Goal: Transaction & Acquisition: Purchase product/service

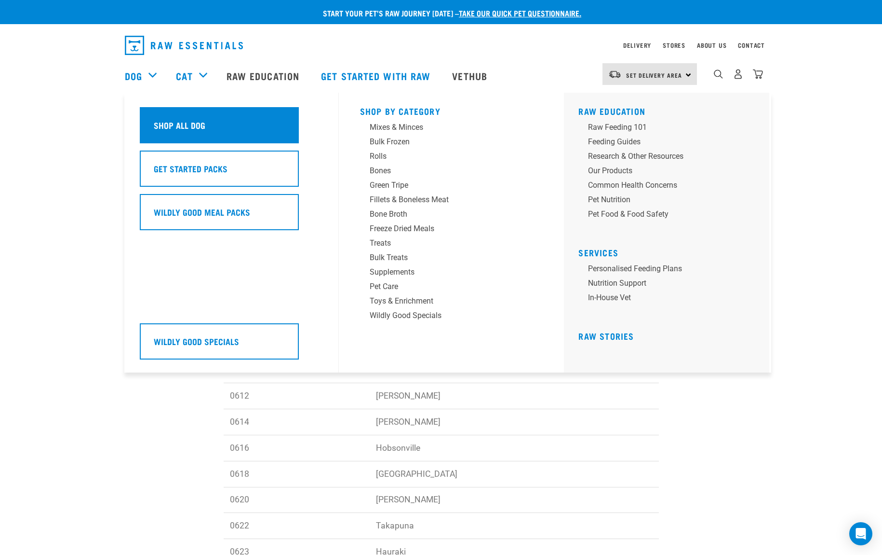
click at [163, 112] on div "Shop All Dog" at bounding box center [219, 125] width 159 height 36
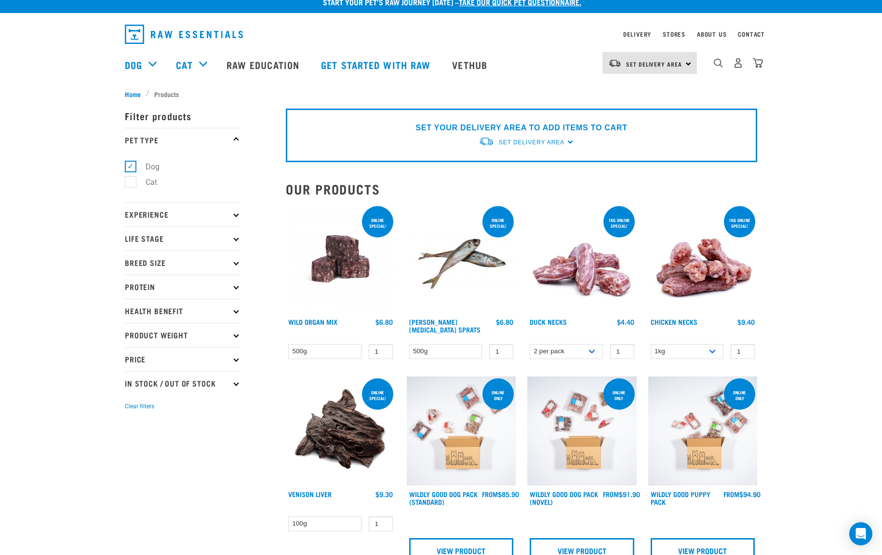
scroll to position [10, 0]
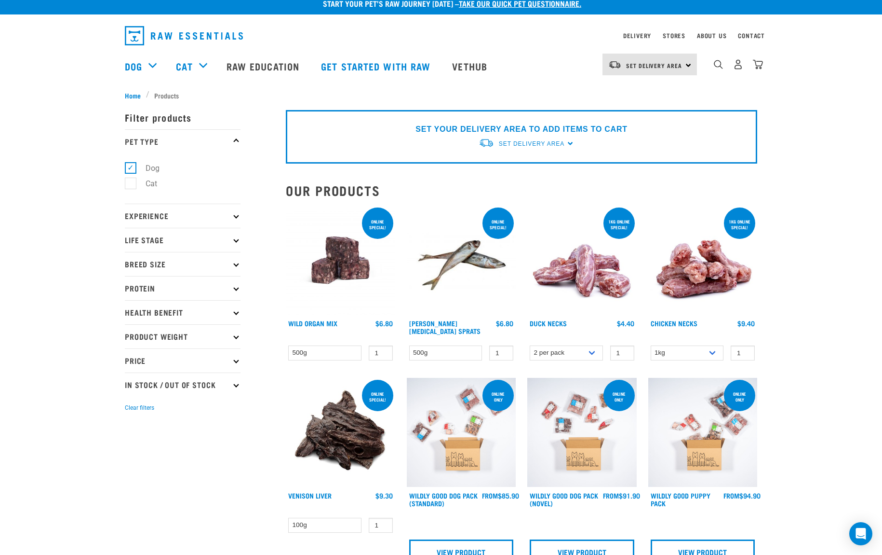
click at [486, 231] on div "ONLINE SPECIAL!" at bounding box center [498, 224] width 31 height 20
click at [525, 140] on span "Set Delivery Area" at bounding box center [532, 143] width 66 height 7
click at [515, 167] on link "[GEOGRAPHIC_DATA]" at bounding box center [527, 166] width 96 height 16
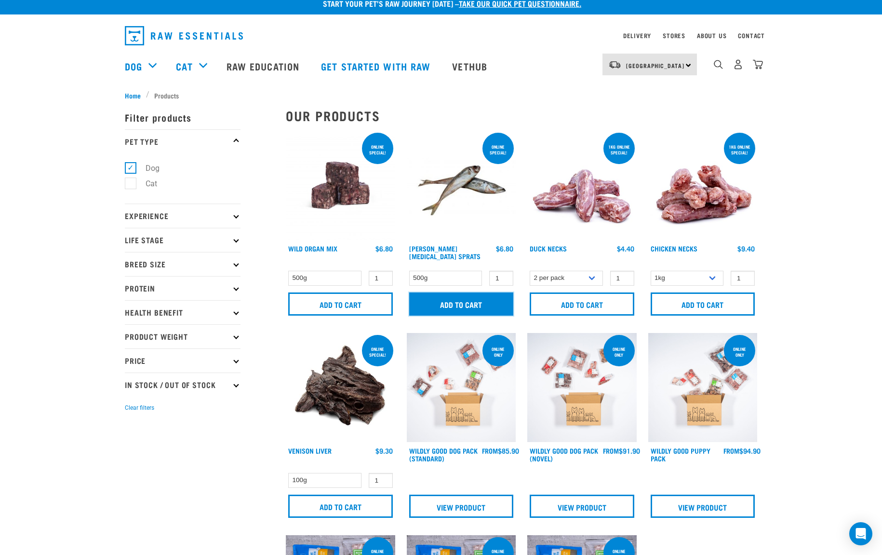
click at [453, 304] on input "Add to cart" at bounding box center [461, 303] width 105 height 23
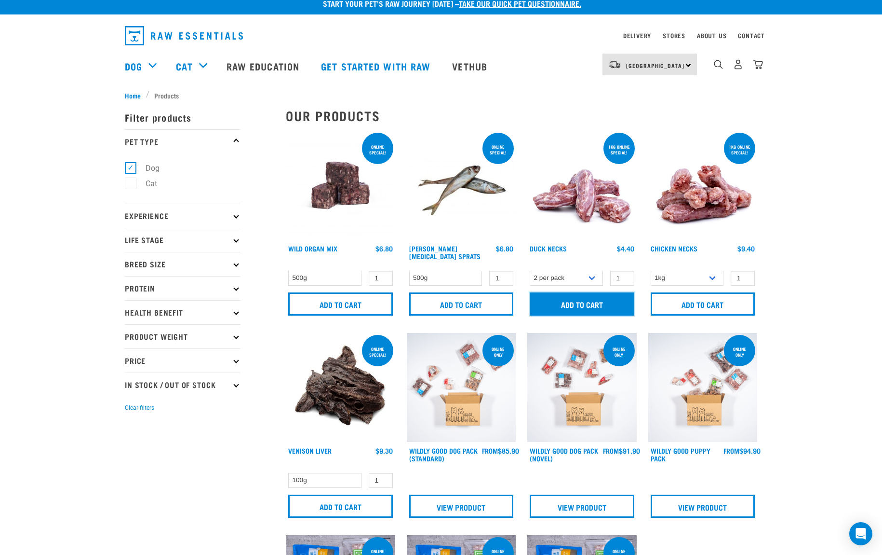
click at [571, 307] on input "Add to cart" at bounding box center [582, 303] width 105 height 23
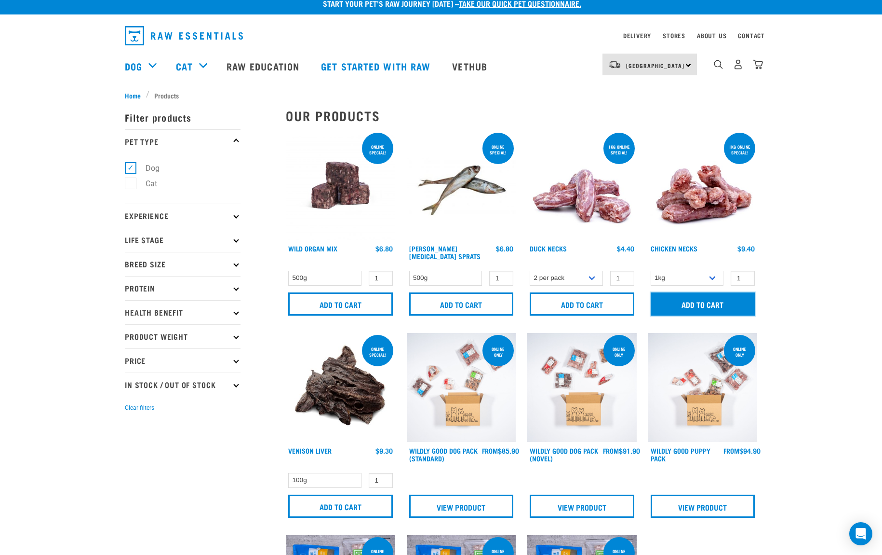
click at [688, 304] on input "Add to cart" at bounding box center [703, 303] width 105 height 23
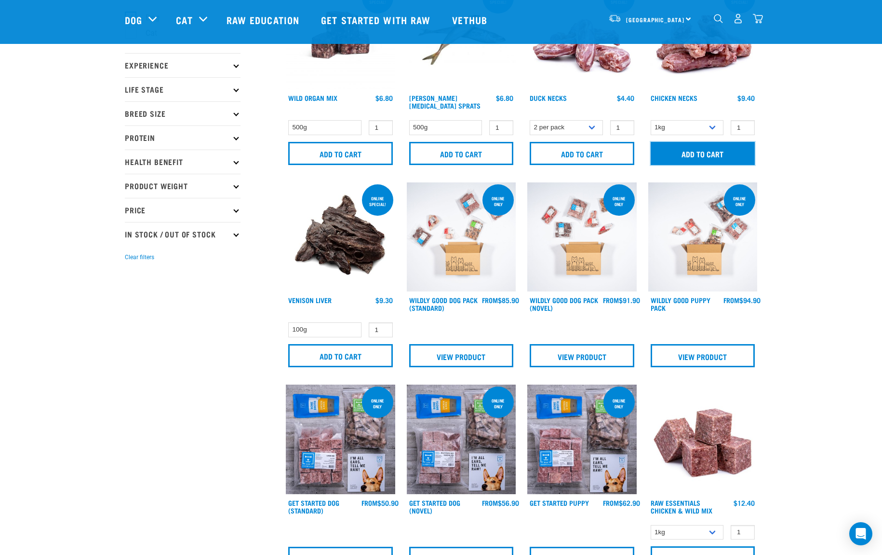
scroll to position [94, 0]
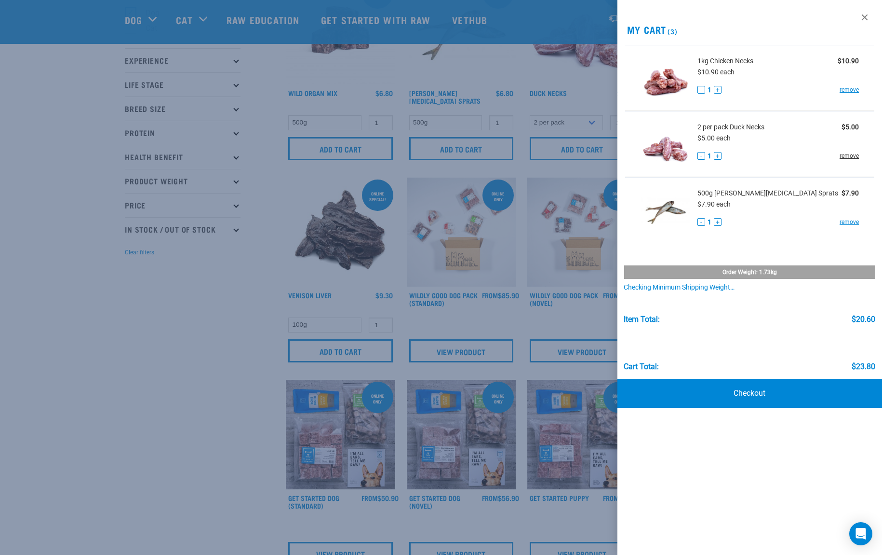
click at [846, 156] on link "remove" at bounding box center [849, 155] width 19 height 9
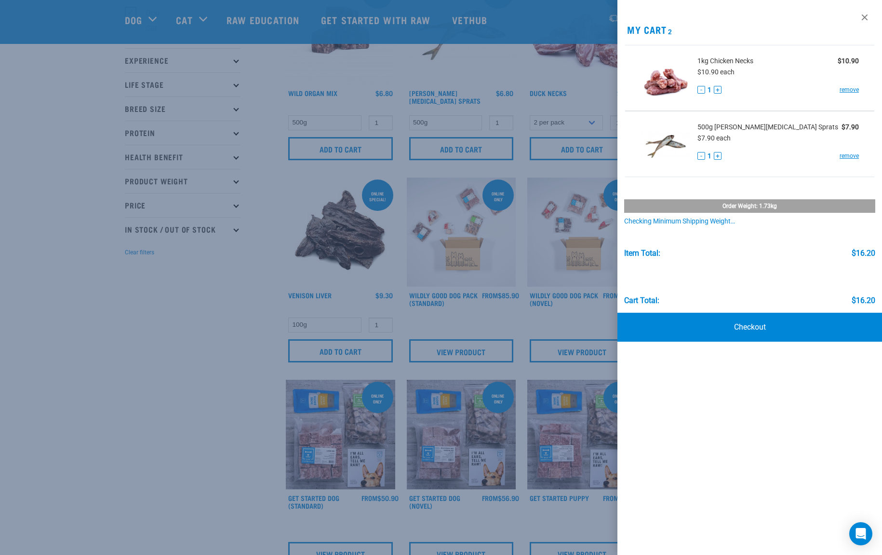
click at [214, 345] on div at bounding box center [441, 277] width 882 height 555
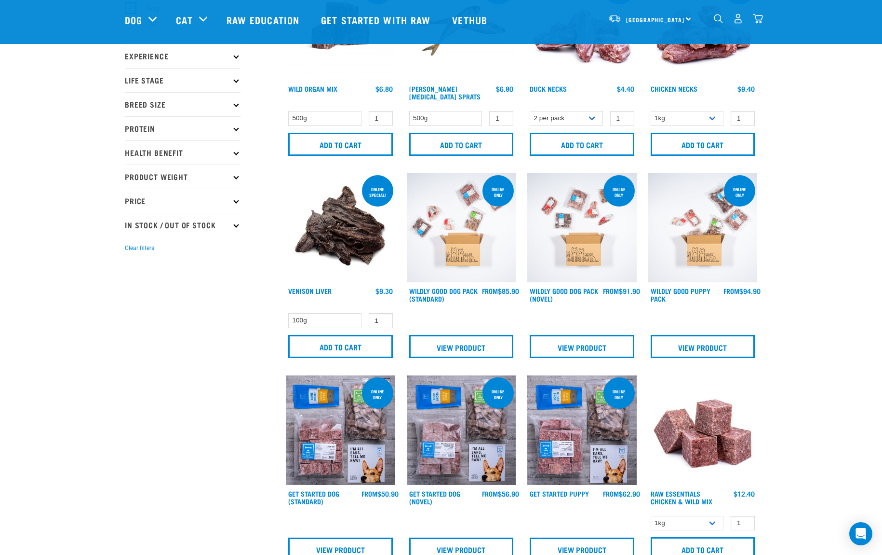
scroll to position [99, 0]
click at [458, 343] on link "View Product" at bounding box center [461, 345] width 105 height 23
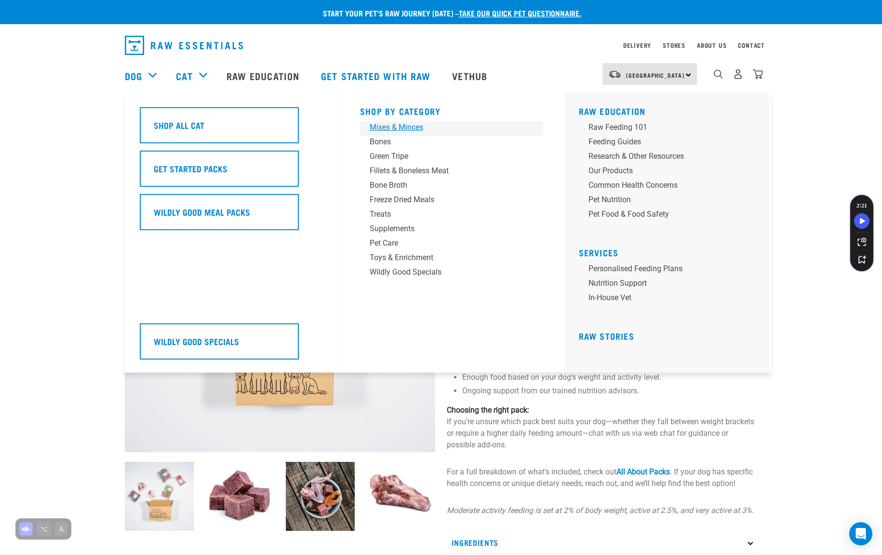
click at [381, 126] on div "Mixes & Minces" at bounding box center [445, 128] width 150 height 12
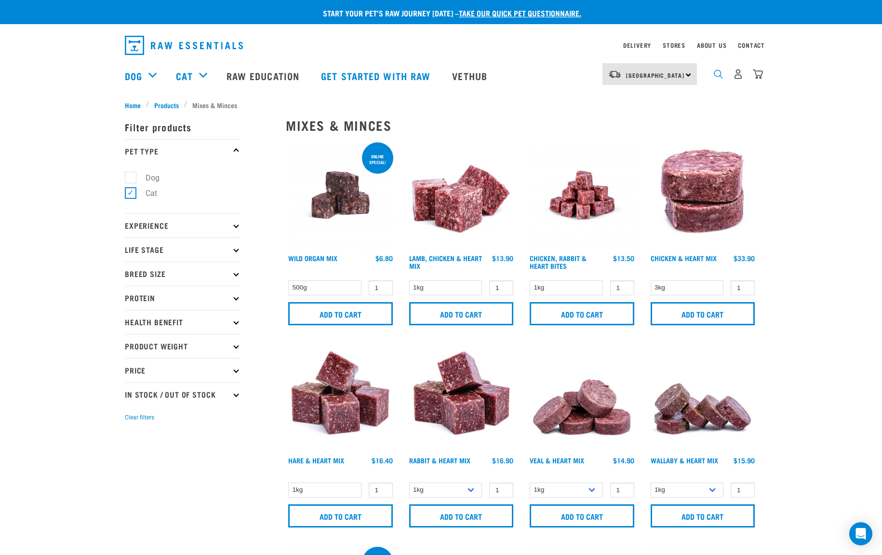
click at [716, 74] on img "dropdown navigation" at bounding box center [718, 73] width 9 height 9
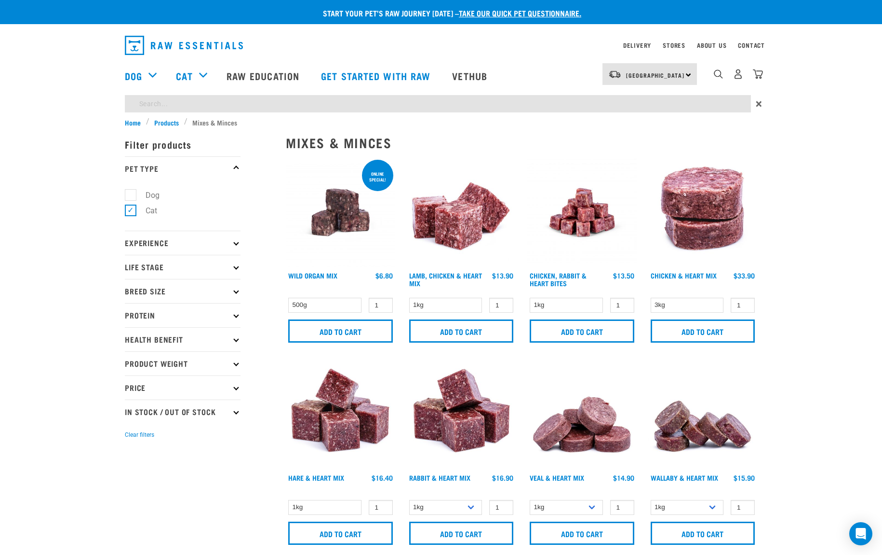
click at [237, 101] on input "search" at bounding box center [438, 103] width 626 height 17
type input "goat mix"
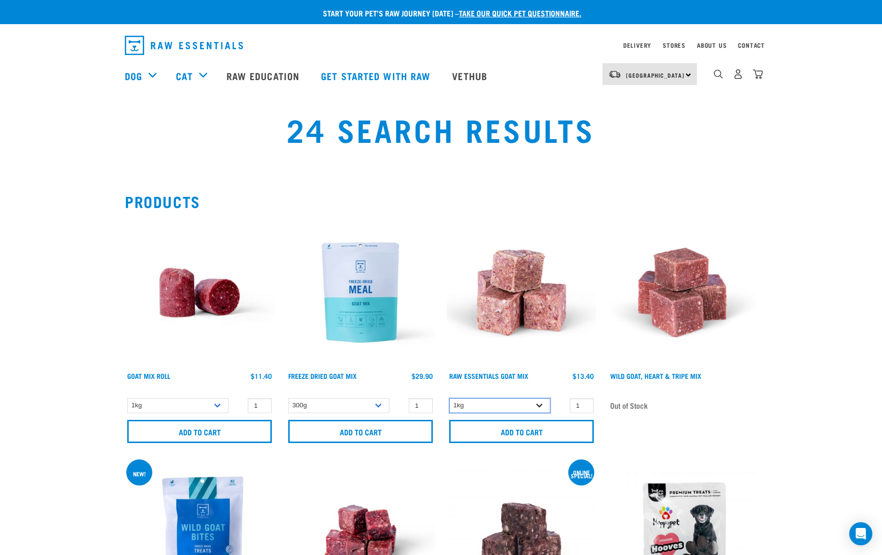
click at [494, 405] on select "1kg 3kg" at bounding box center [499, 405] width 101 height 15
click at [449, 398] on select "1kg 3kg" at bounding box center [499, 405] width 101 height 15
click at [513, 403] on select "1kg 3kg" at bounding box center [499, 405] width 101 height 15
click at [449, 398] on select "1kg 3kg" at bounding box center [499, 405] width 101 height 15
drag, startPoint x: 80, startPoint y: 99, endPoint x: 108, endPoint y: 130, distance: 42.3
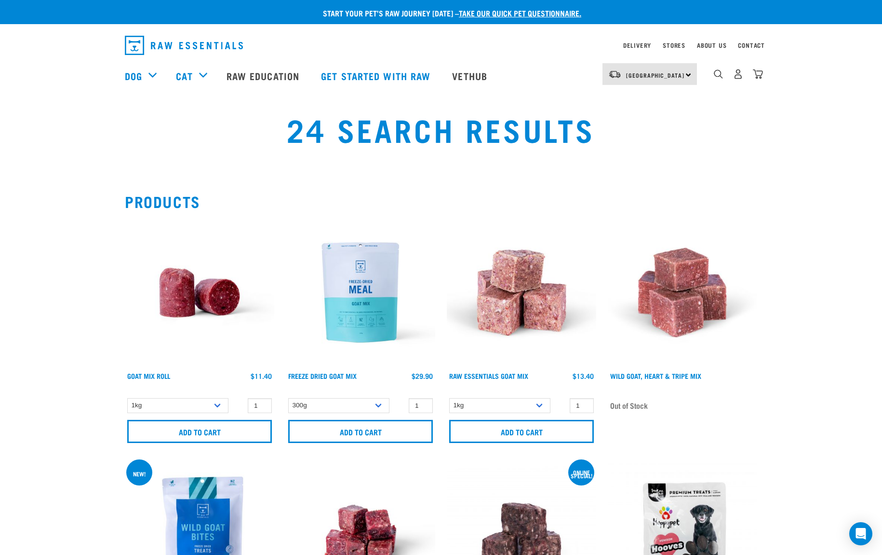
click at [80, 99] on div "×" at bounding box center [441, 97] width 882 height 5
click at [508, 404] on select "1kg 3kg" at bounding box center [499, 405] width 101 height 15
select select "337219"
click at [449, 398] on select "1kg 3kg" at bounding box center [499, 405] width 101 height 15
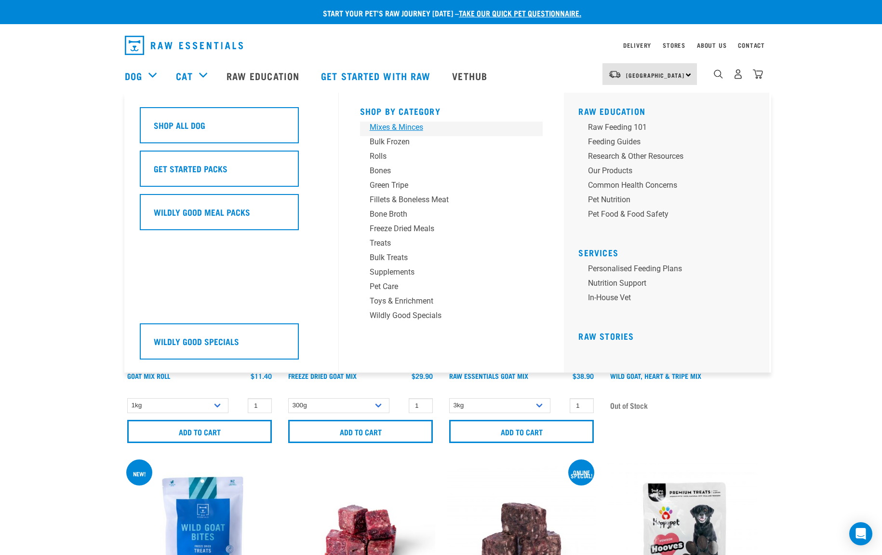
click at [378, 128] on div "Mixes & Minces" at bounding box center [445, 128] width 150 height 12
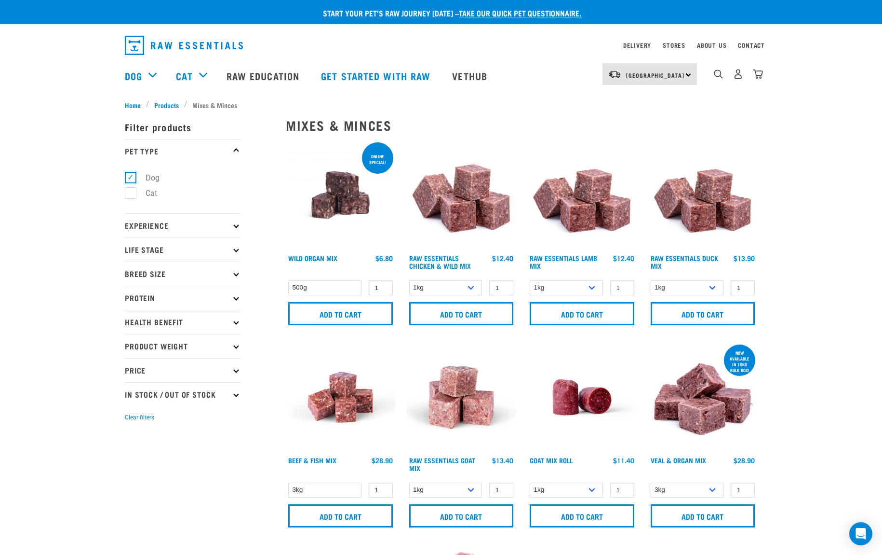
drag, startPoint x: 718, startPoint y: 76, endPoint x: 672, endPoint y: 81, distance: 46.1
click at [718, 76] on img "dropdown navigation" at bounding box center [718, 73] width 9 height 9
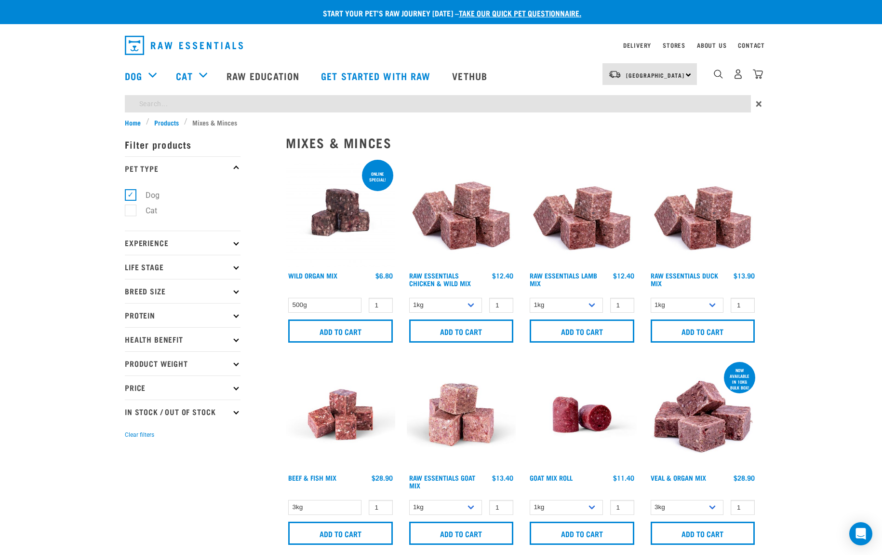
click at [323, 104] on input "search" at bounding box center [438, 103] width 626 height 17
type input "venison"
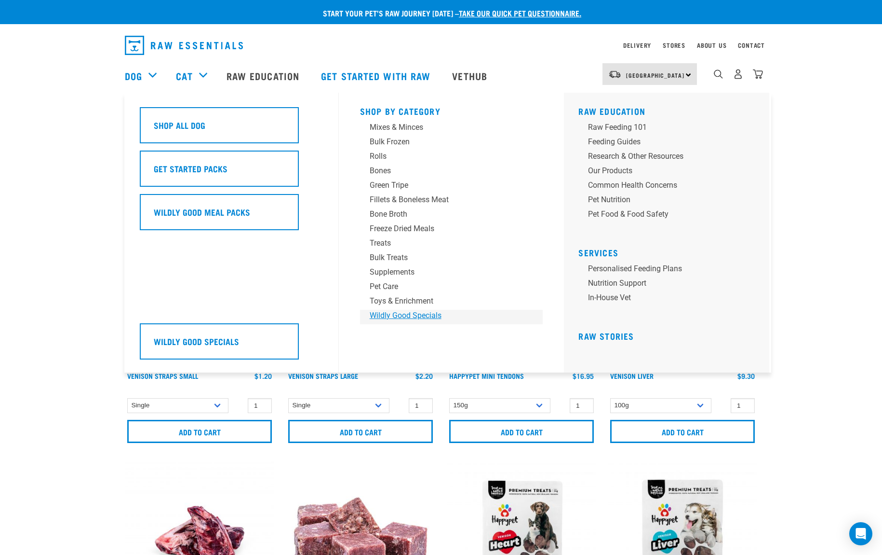
click at [395, 314] on div "Wildly Good Specials" at bounding box center [445, 316] width 150 height 12
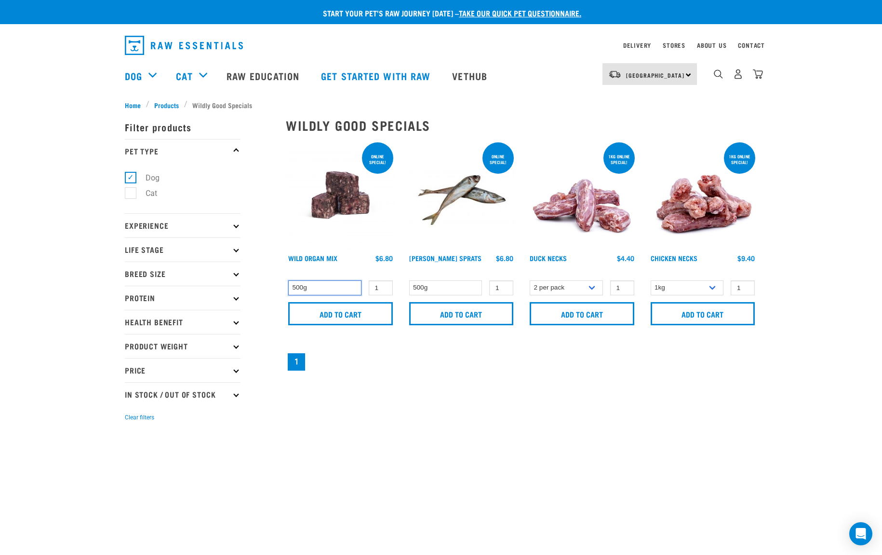
click at [347, 288] on select "500g" at bounding box center [324, 287] width 73 height 15
click at [288, 280] on select "500g" at bounding box center [324, 287] width 73 height 15
click at [356, 316] on input "Add to cart" at bounding box center [340, 313] width 105 height 23
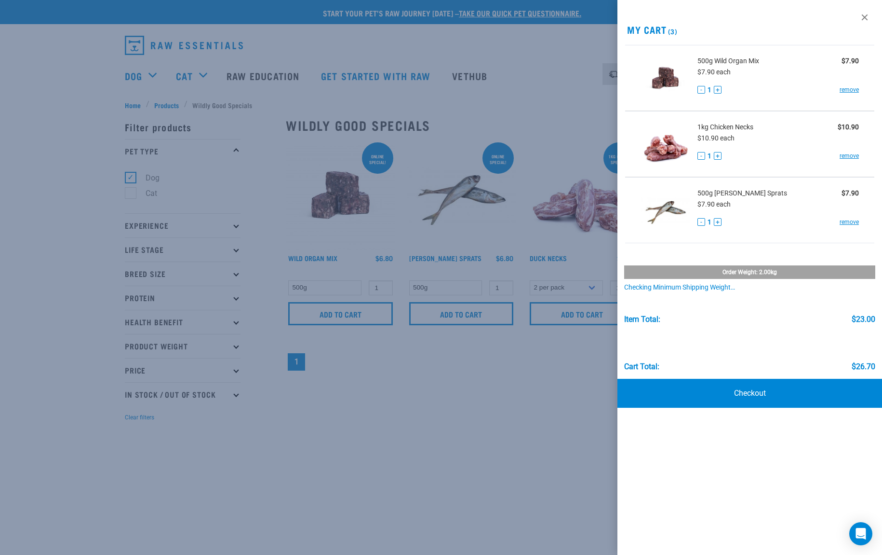
click at [65, 141] on div at bounding box center [441, 277] width 882 height 555
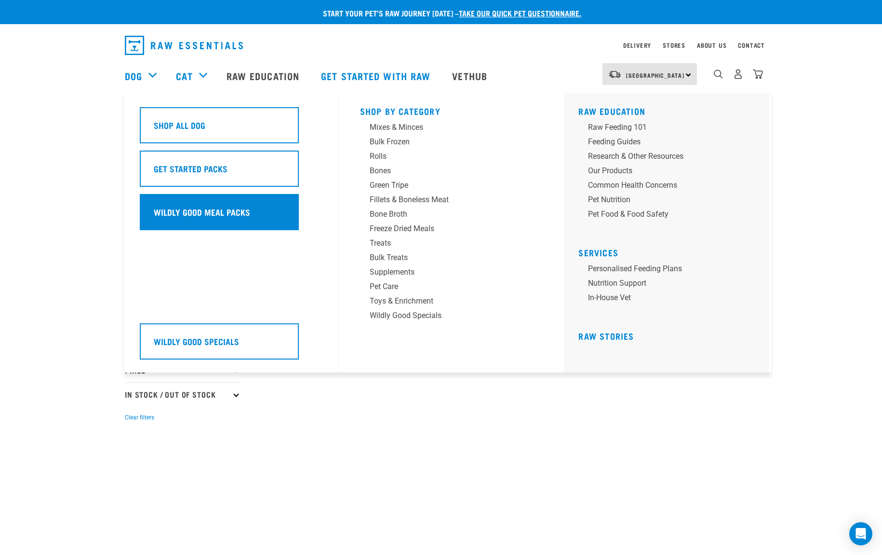
click at [196, 216] on h5 "Wildly Good Meal Packs" at bounding box center [202, 211] width 96 height 13
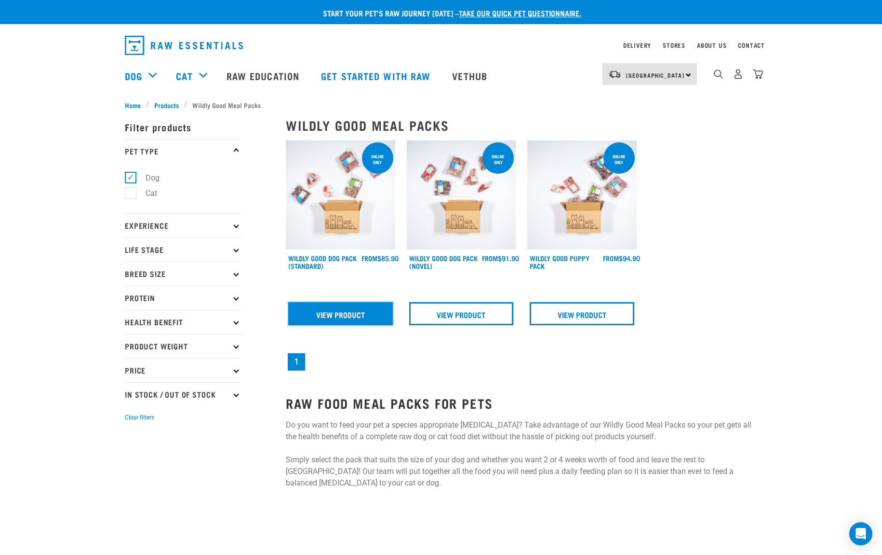
click at [358, 313] on link "View Product" at bounding box center [340, 313] width 105 height 23
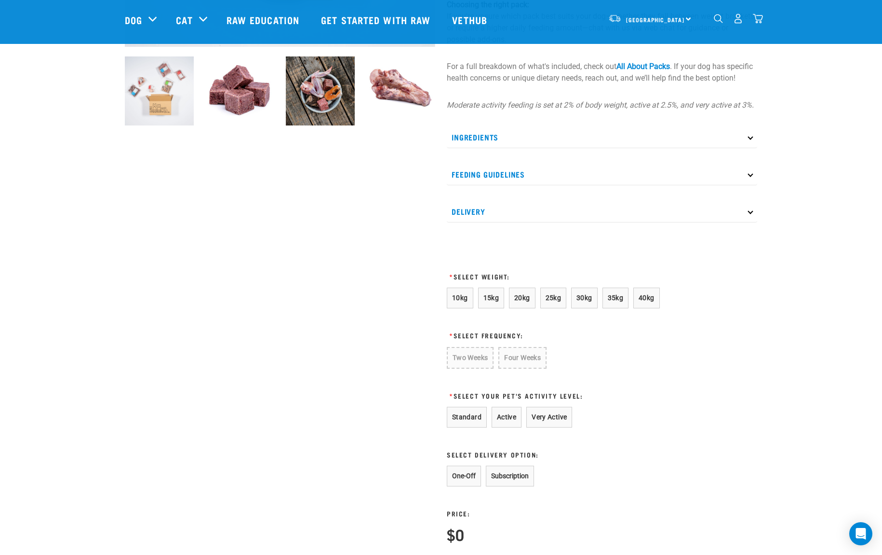
scroll to position [335, 0]
click at [610, 300] on span "35kg" at bounding box center [616, 297] width 16 height 8
click at [535, 366] on button "Four Weeks" at bounding box center [521, 356] width 47 height 21
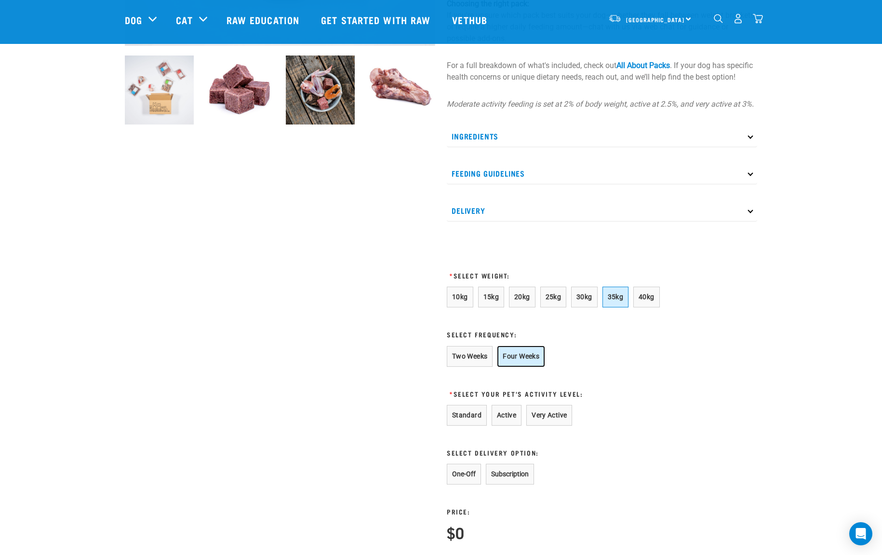
click at [532, 362] on button "Four Weeks" at bounding box center [521, 356] width 47 height 21
click at [482, 365] on button "Two Weeks" at bounding box center [470, 356] width 46 height 21
drag, startPoint x: 538, startPoint y: 362, endPoint x: 565, endPoint y: 358, distance: 27.2
click at [538, 362] on button "Four Weeks" at bounding box center [521, 356] width 47 height 21
click at [612, 357] on div "Two Weeks Four Weeks" at bounding box center [555, 356] width 217 height 21
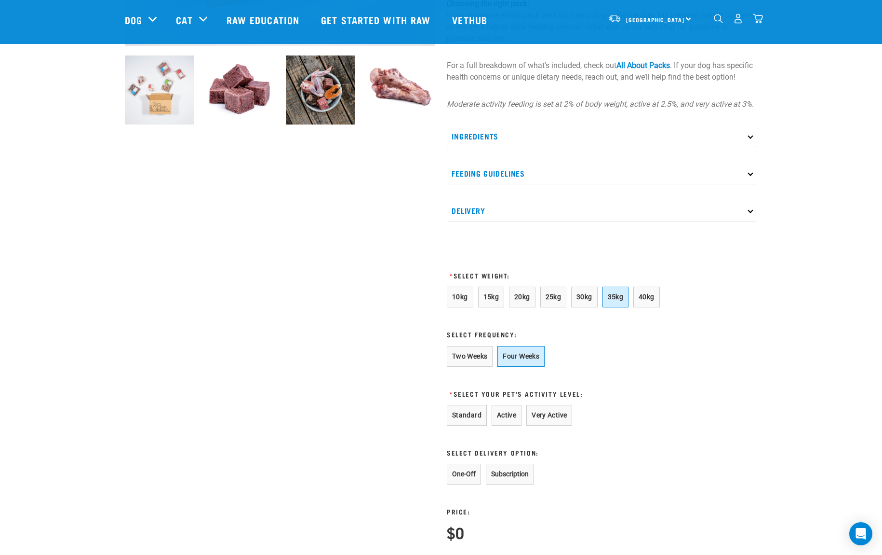
click at [610, 357] on div "Two Weeks Four Weeks" at bounding box center [555, 356] width 217 height 21
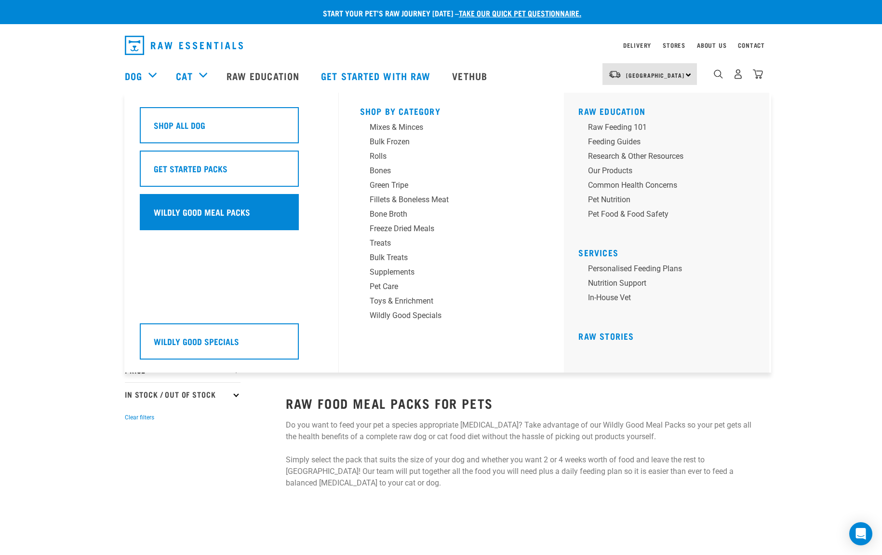
click at [176, 217] on h5 "Wildly Good Meal Packs" at bounding box center [202, 211] width 96 height 13
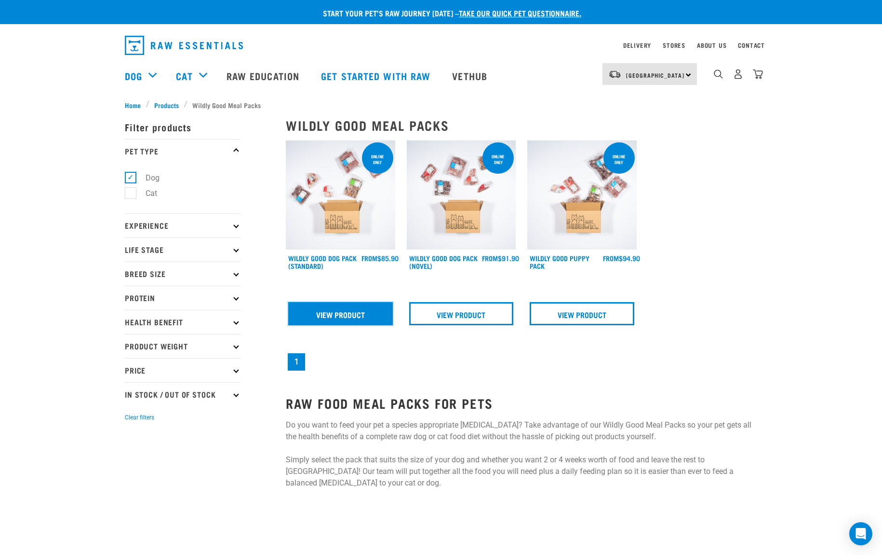
click at [342, 308] on link "View Product" at bounding box center [340, 313] width 105 height 23
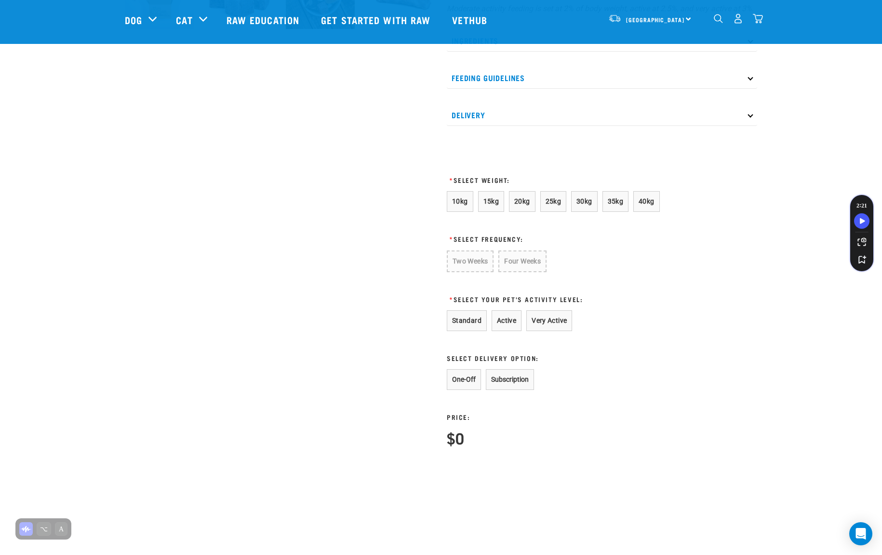
scroll to position [425, 0]
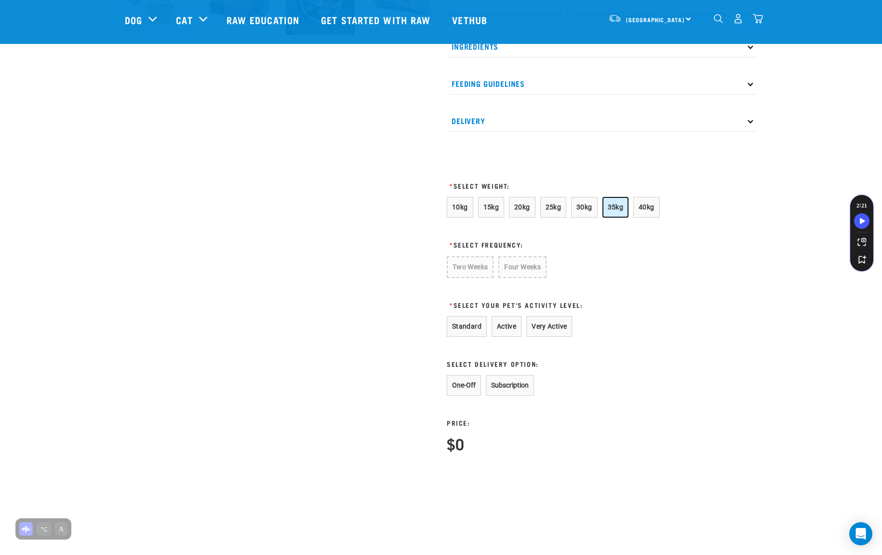
click at [615, 211] on span "35kg" at bounding box center [616, 207] width 16 height 8
click at [502, 336] on button "Active" at bounding box center [507, 325] width 30 height 21
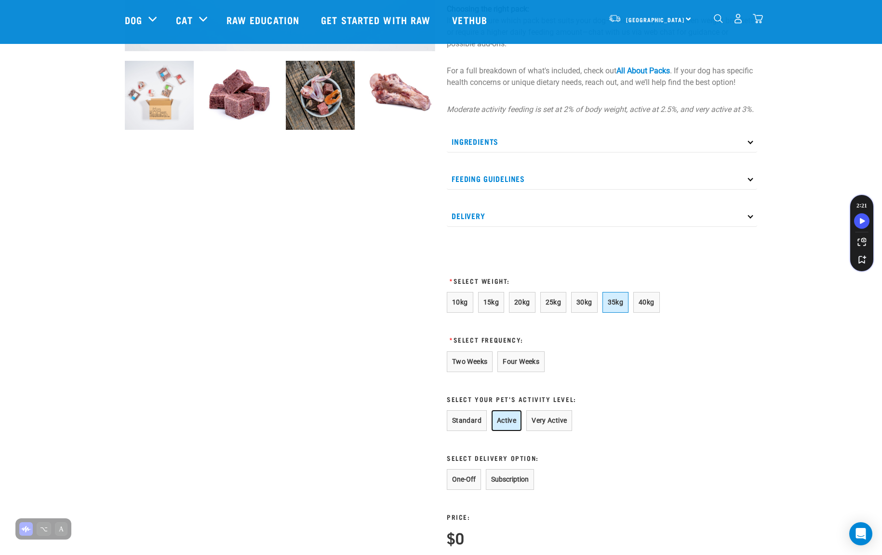
scroll to position [296, 0]
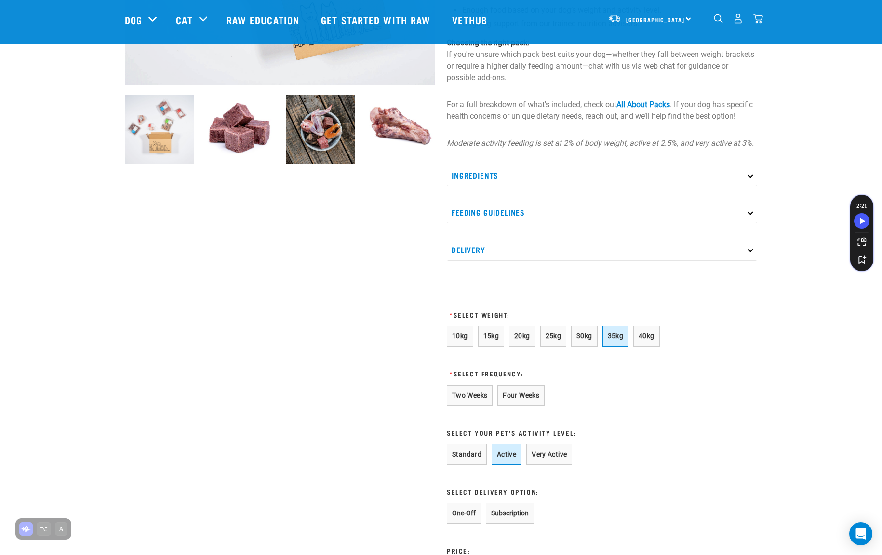
click at [481, 260] on p "Delivery" at bounding box center [602, 250] width 311 height 22
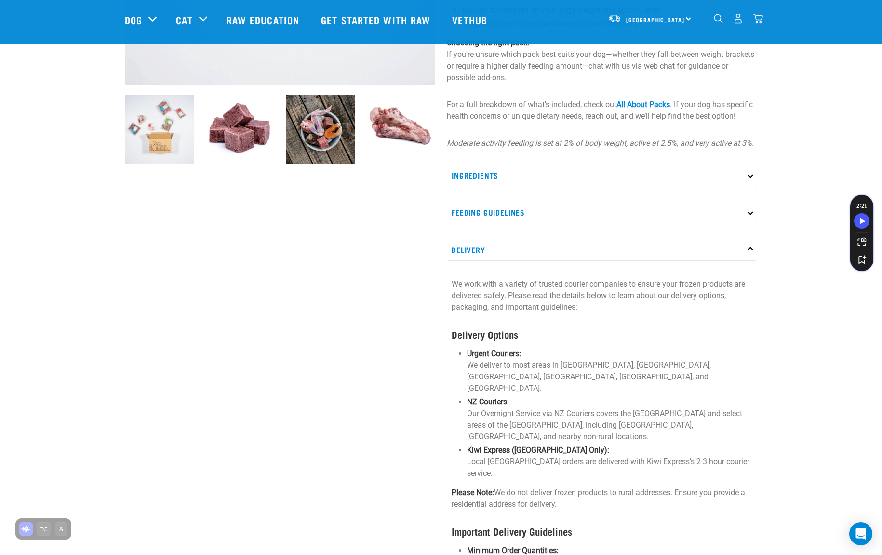
click at [481, 260] on p "Delivery" at bounding box center [602, 250] width 311 height 22
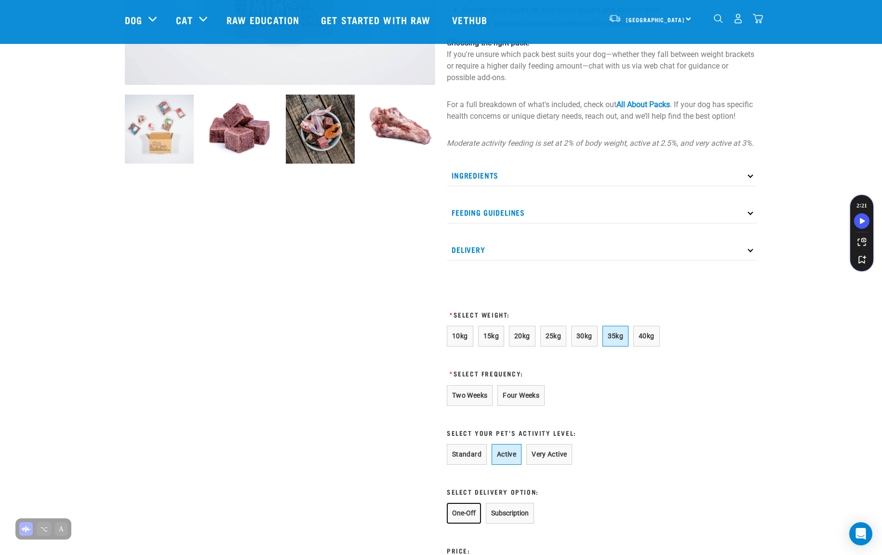
click at [457, 523] on button "One-Off" at bounding box center [464, 512] width 34 height 21
click at [520, 405] on button "Four Weeks" at bounding box center [521, 395] width 47 height 21
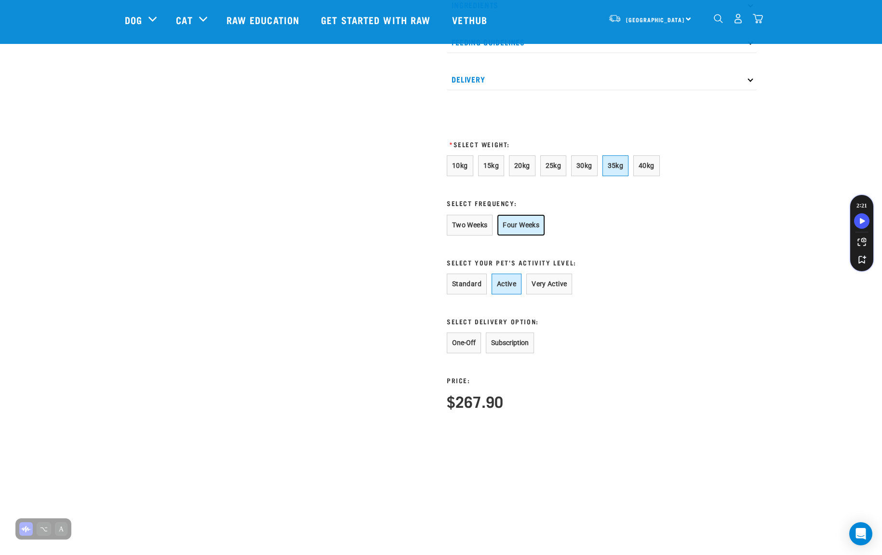
scroll to position [468, 0]
click at [546, 290] on button "Very Active" at bounding box center [550, 281] width 46 height 21
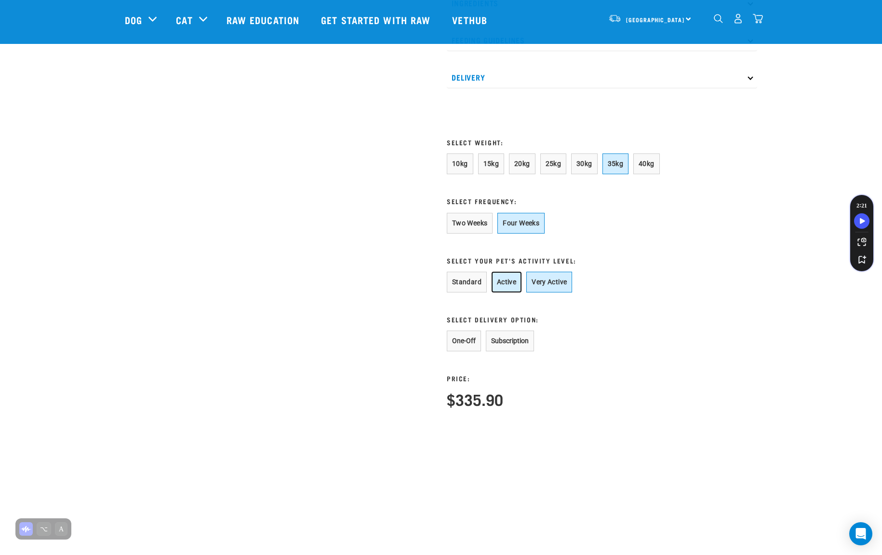
click at [508, 292] on button "Active" at bounding box center [507, 281] width 30 height 21
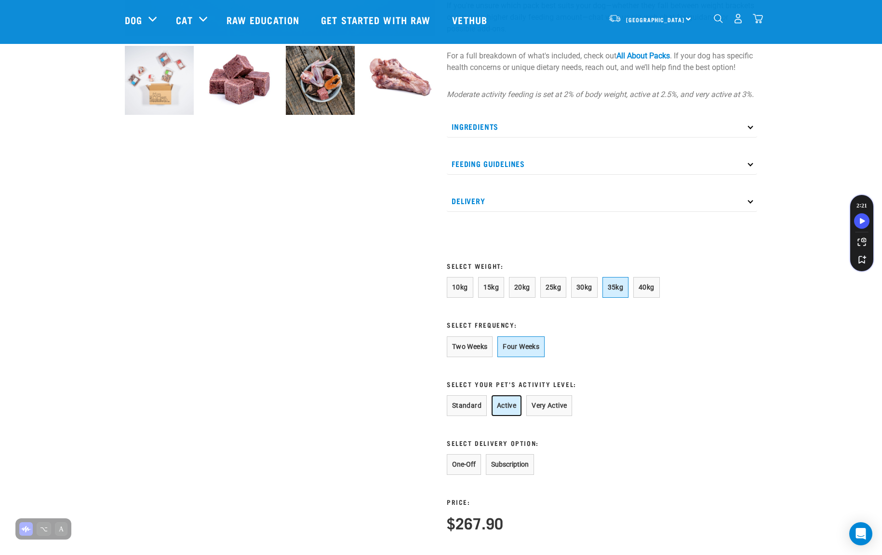
scroll to position [327, 0]
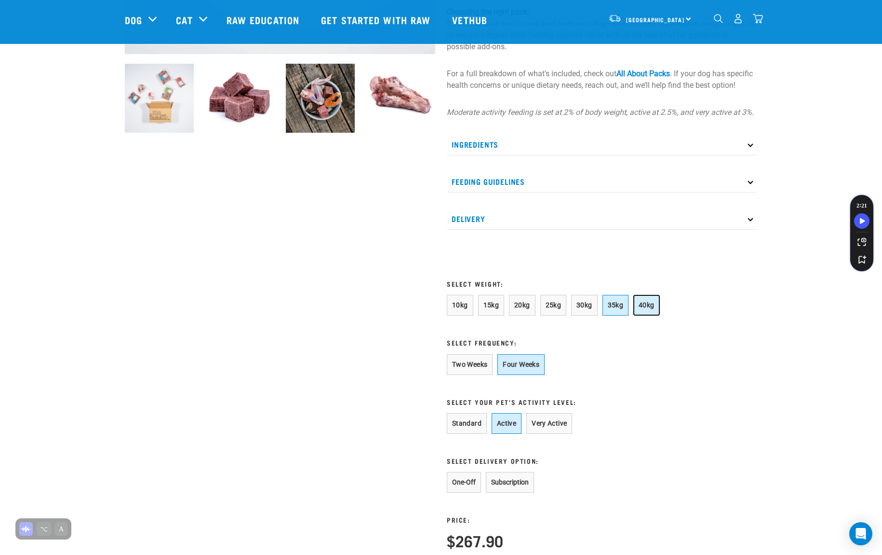
click at [641, 309] on span "40kg" at bounding box center [647, 305] width 16 height 8
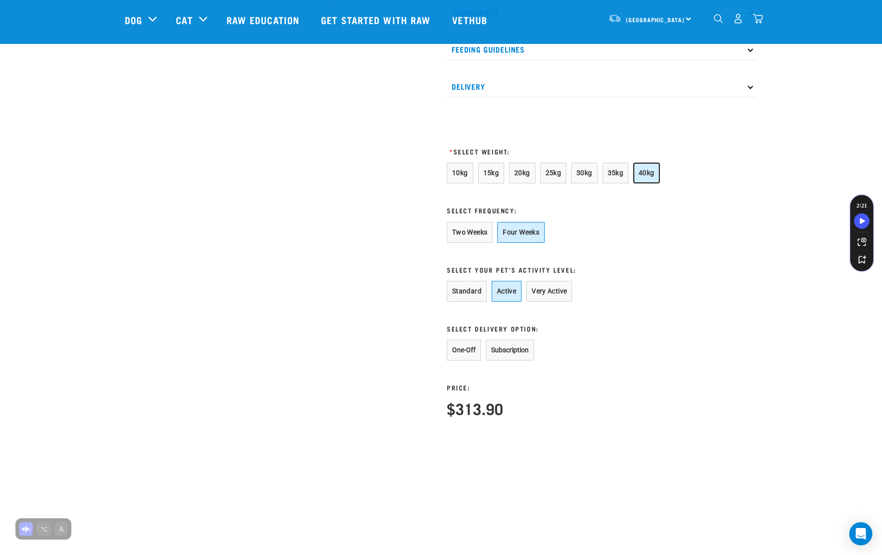
scroll to position [460, 0]
click at [611, 182] on button "35kg" at bounding box center [616, 171] width 27 height 21
click at [647, 175] on span "40kg" at bounding box center [647, 171] width 16 height 8
click at [620, 182] on button "35kg" at bounding box center [616, 171] width 27 height 21
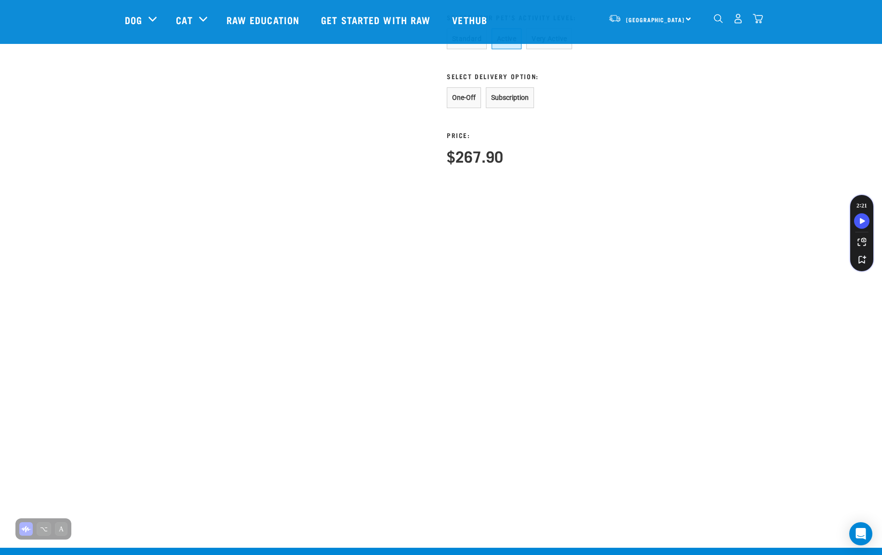
scroll to position [714, 0]
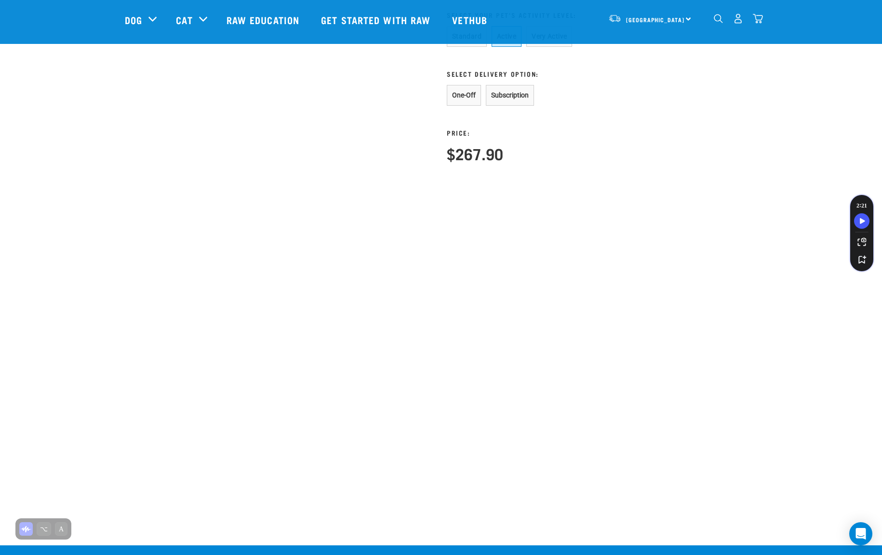
click at [493, 160] on h4 "$267.90" at bounding box center [475, 153] width 56 height 17
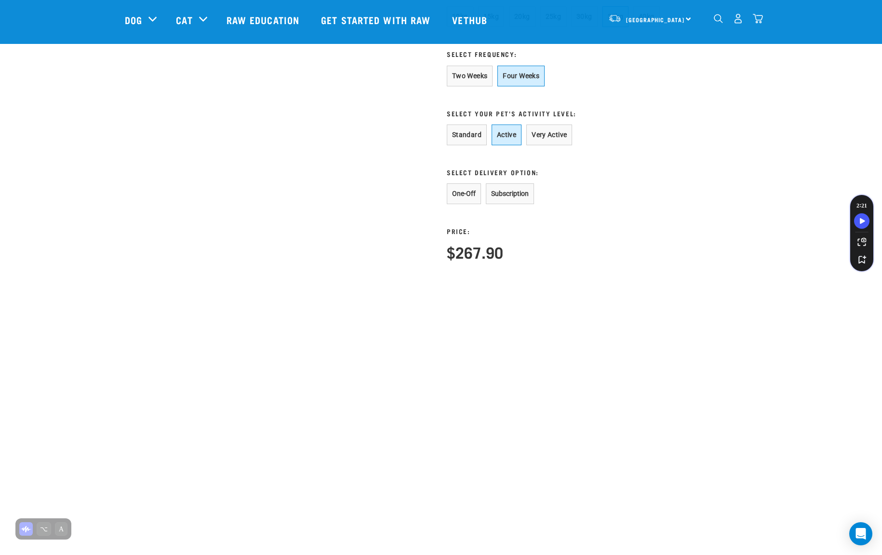
scroll to position [615, 0]
click at [457, 202] on button "One-Off" at bounding box center [464, 194] width 34 height 21
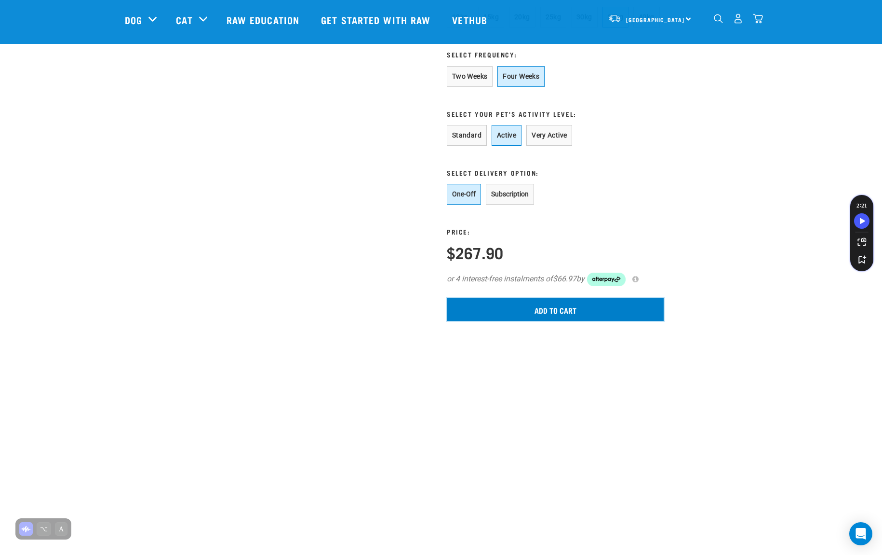
click at [552, 320] on input "Add to cart" at bounding box center [555, 309] width 217 height 23
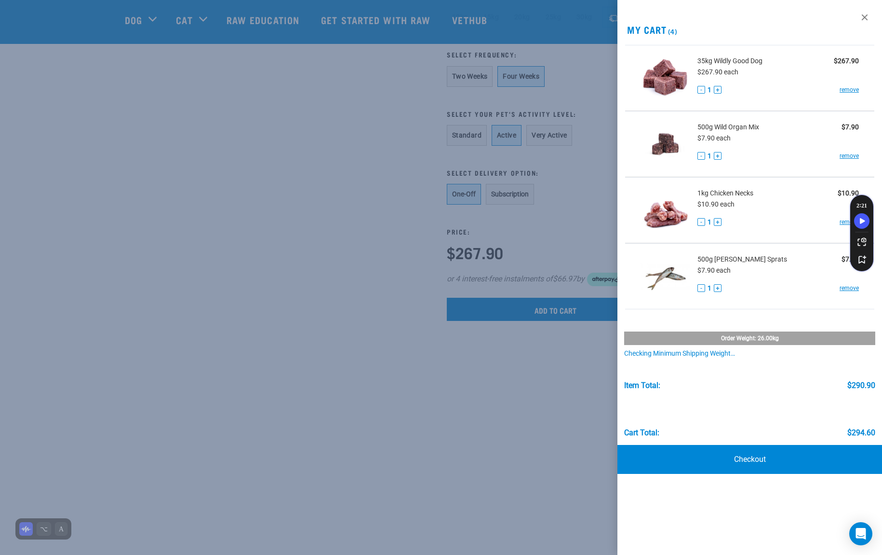
click at [366, 147] on div at bounding box center [441, 277] width 882 height 555
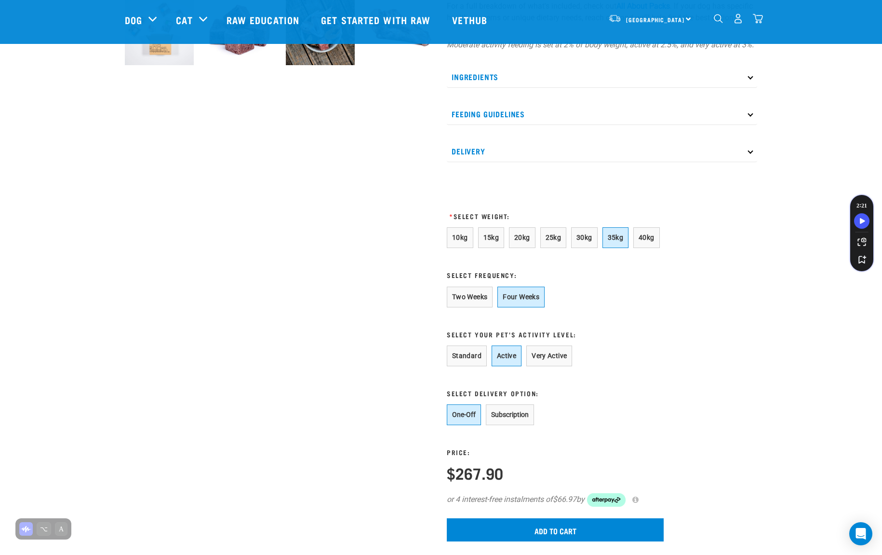
scroll to position [330, 0]
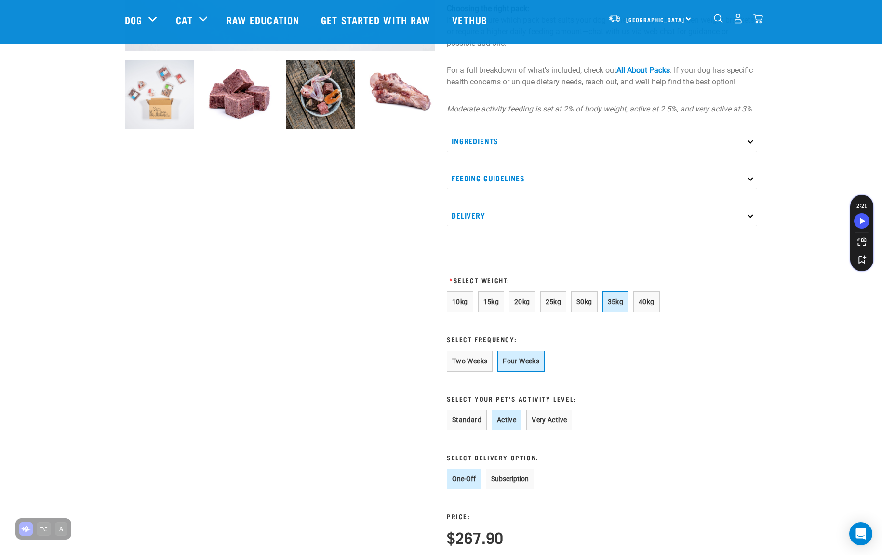
click at [481, 152] on p "Ingredients" at bounding box center [602, 141] width 311 height 22
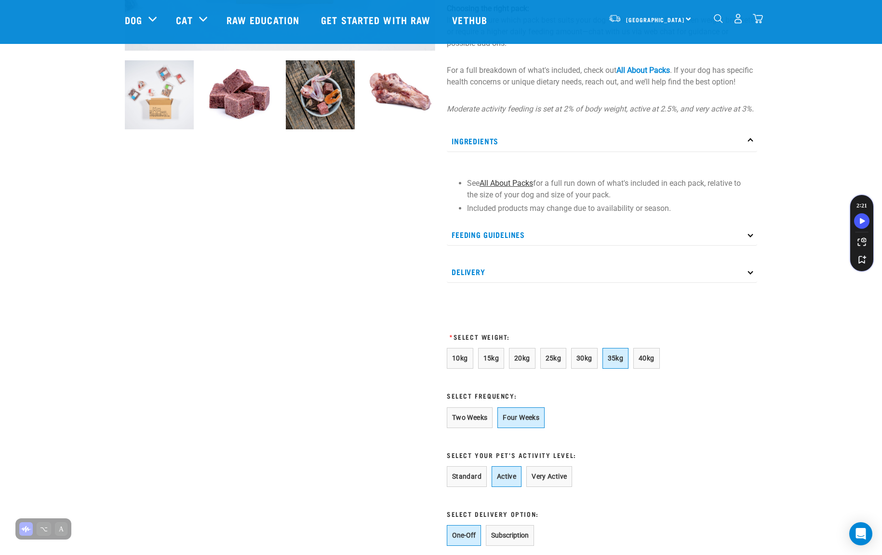
click at [498, 188] on link "All About Packs" at bounding box center [507, 182] width 54 height 9
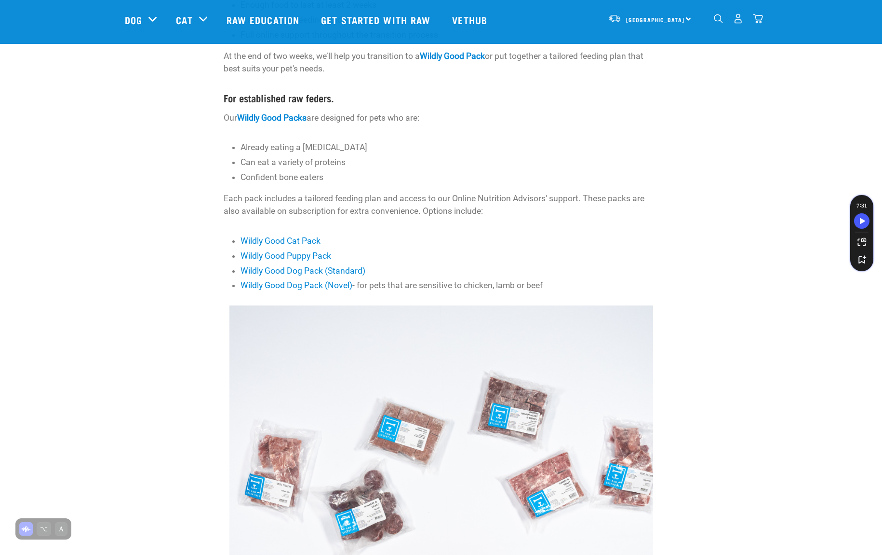
scroll to position [428, 0]
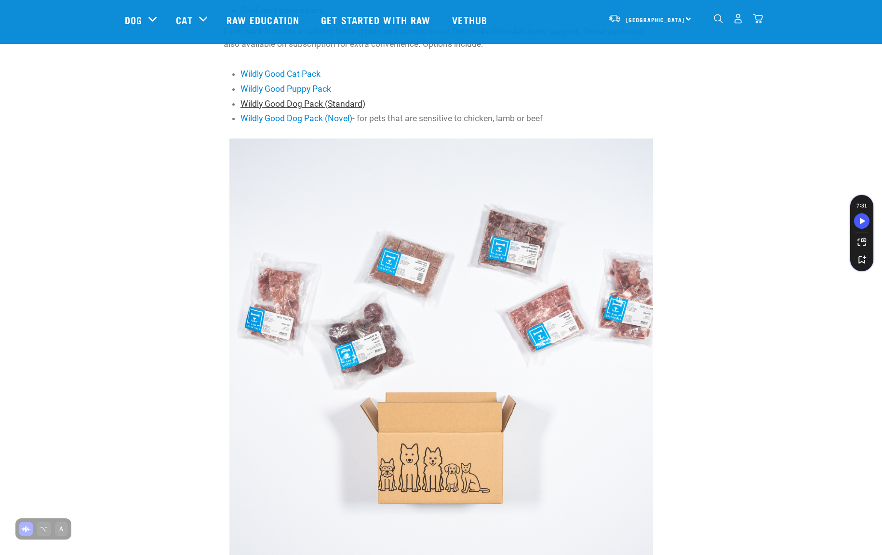
click at [302, 99] on link "Wildly Good Dog Pack (Standard)" at bounding box center [303, 104] width 125 height 10
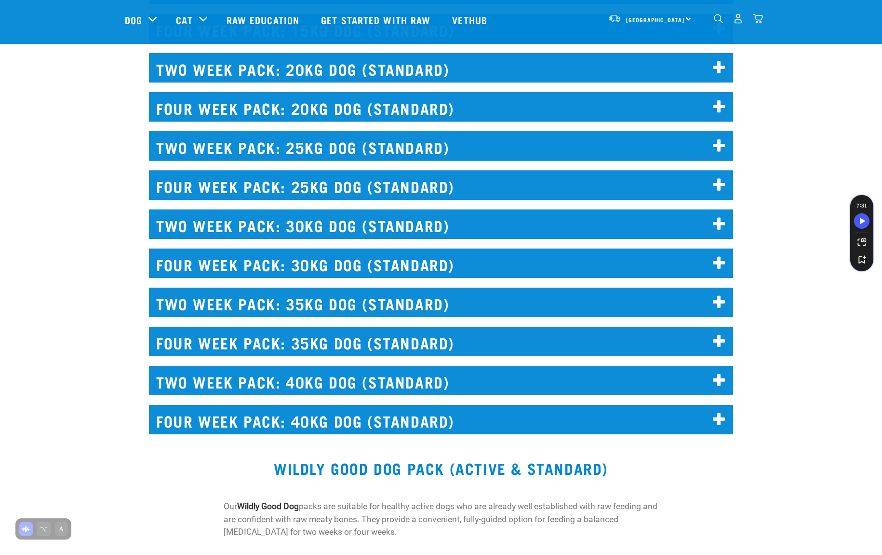
scroll to position [2429, 0]
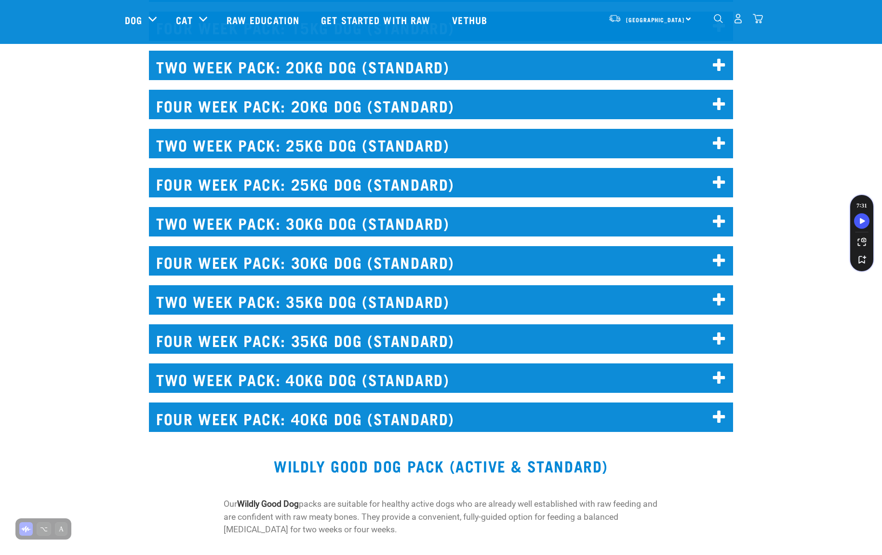
click at [203, 327] on h2 "FOUR WEEK PACK: 35KG DOG (STANDARD)" at bounding box center [441, 338] width 584 height 29
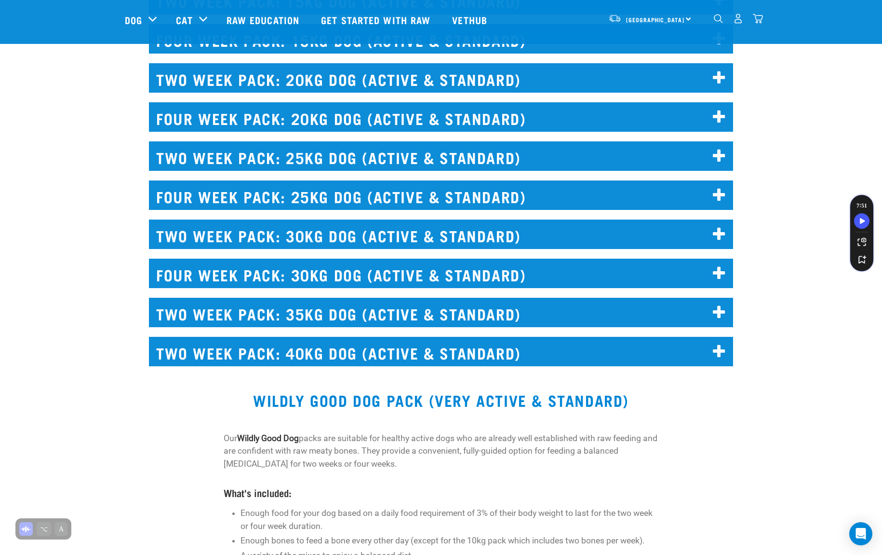
scroll to position [3225, 0]
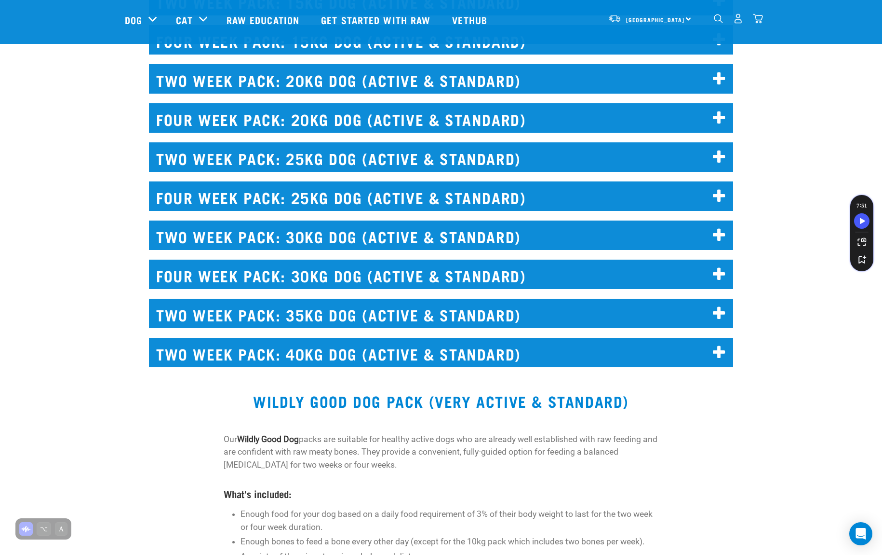
click at [268, 341] on h2 "TWO WEEK PACK: 40KG DOG (ACTIVE & STANDARD)" at bounding box center [441, 352] width 584 height 29
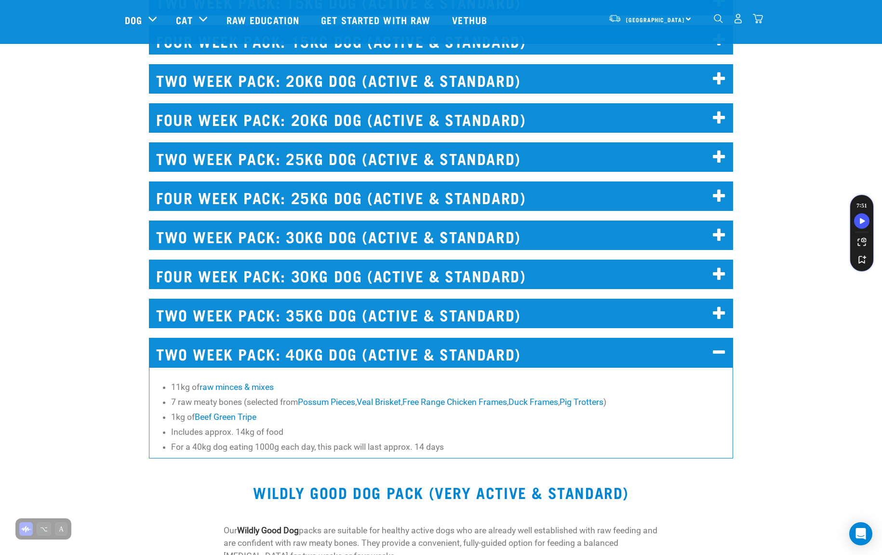
click at [236, 265] on h2 "FOUR WEEK PACK: 30KG DOG (ACTIVE & STANDARD)" at bounding box center [441, 273] width 584 height 29
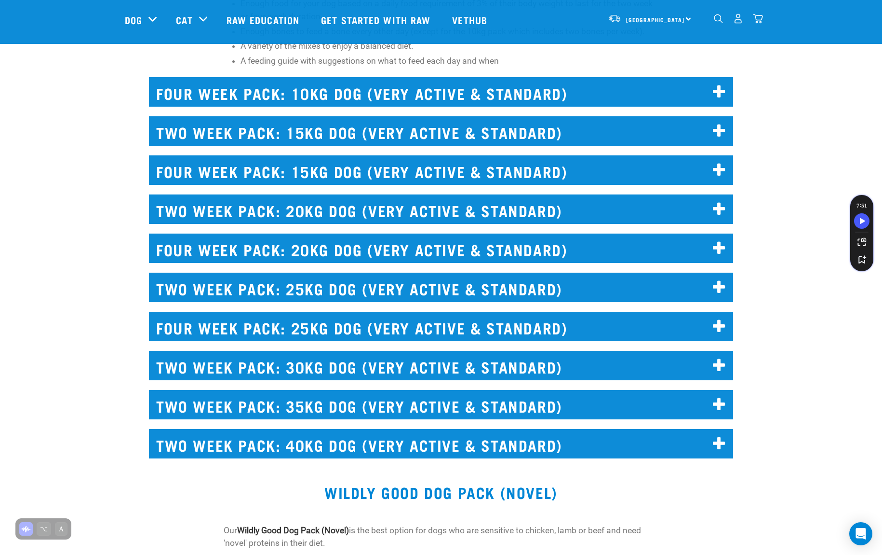
scroll to position [3913, 0]
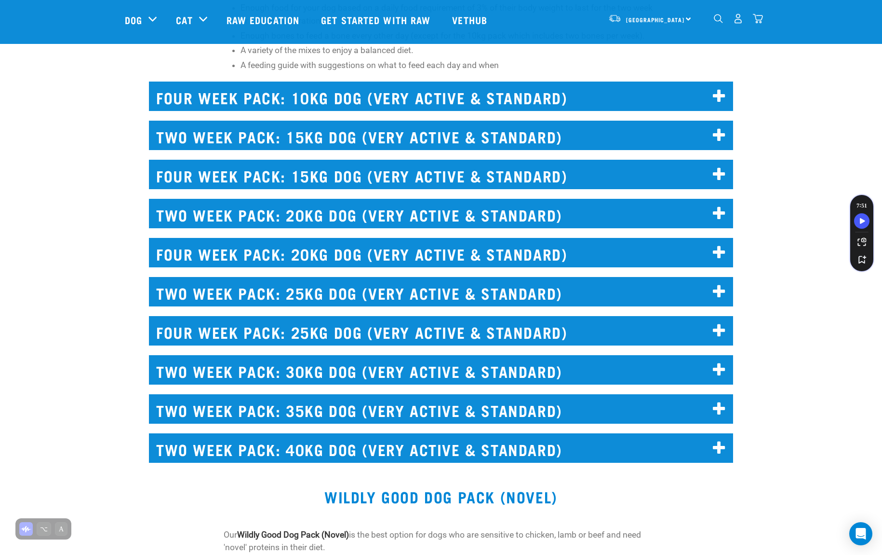
click at [219, 396] on h2 "TWO WEEK PACK: 35KG DOG (VERY ACTIVE & STANDARD)" at bounding box center [441, 408] width 584 height 29
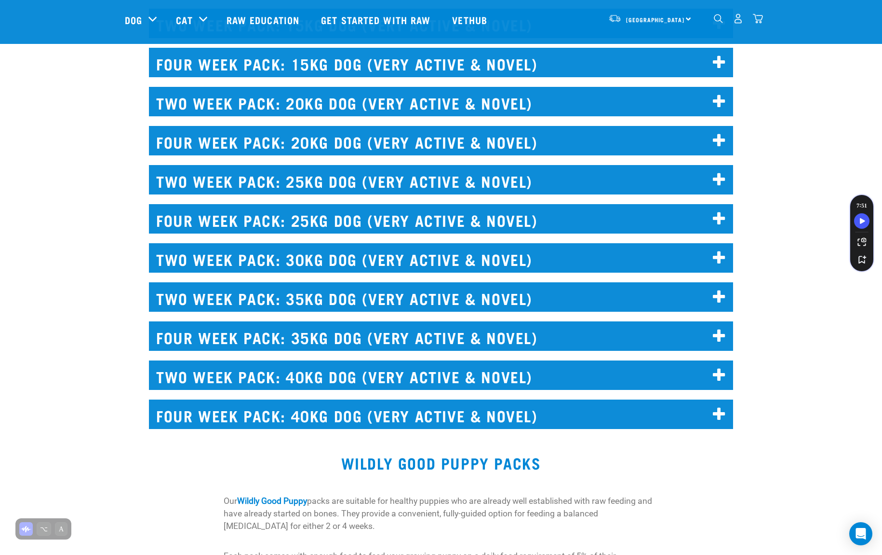
scroll to position [6130, 0]
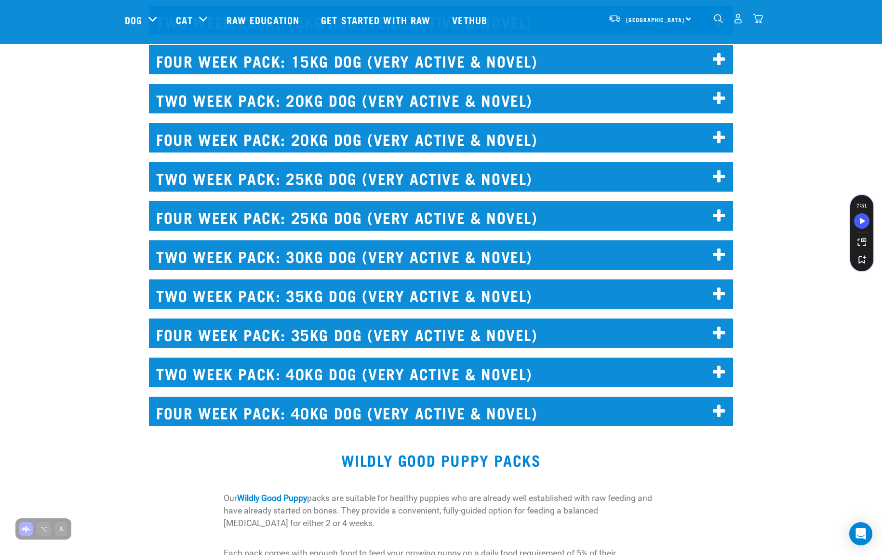
click at [229, 320] on h2 "FOUR WEEK PACK: 35KG DOG (VERY ACTIVE & NOVEL)" at bounding box center [441, 332] width 584 height 29
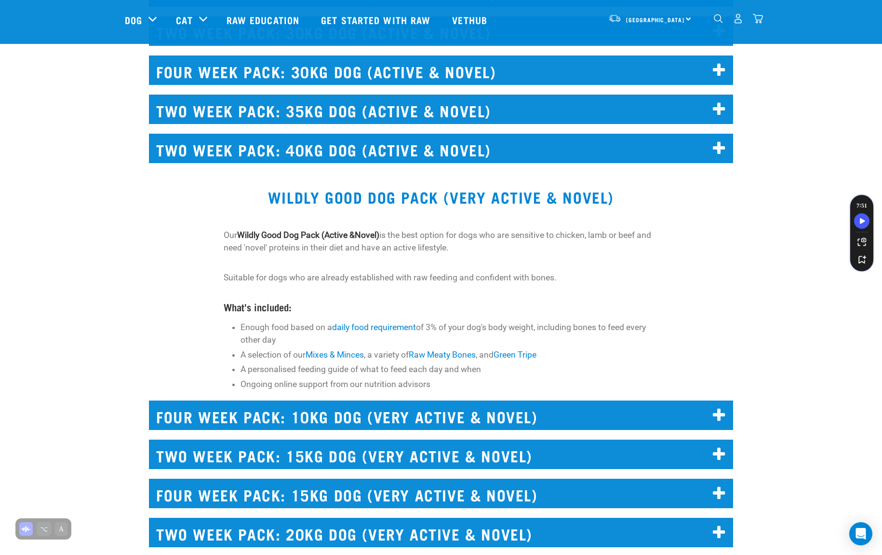
scroll to position [5380, 0]
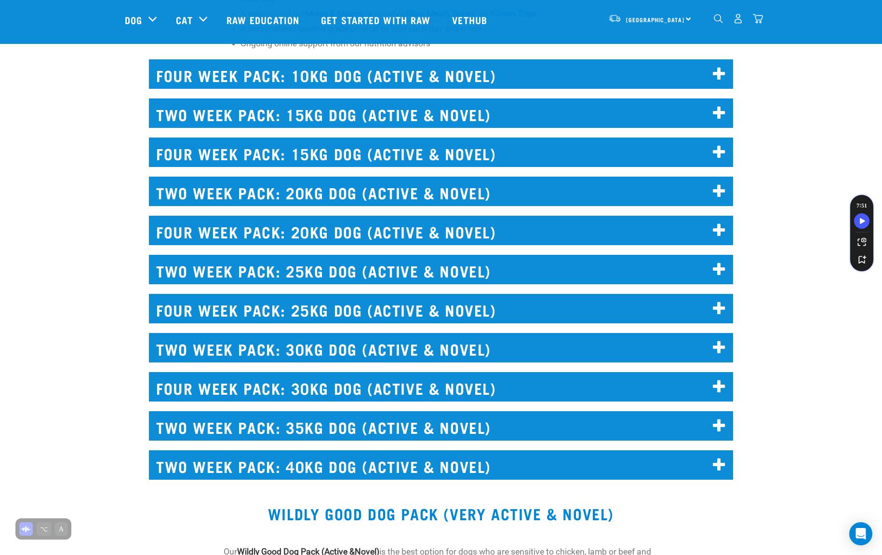
click at [190, 372] on h2 "FOUR WEEK PACK: 30KG DOG (ACTIVE & NOVEL)" at bounding box center [441, 386] width 584 height 29
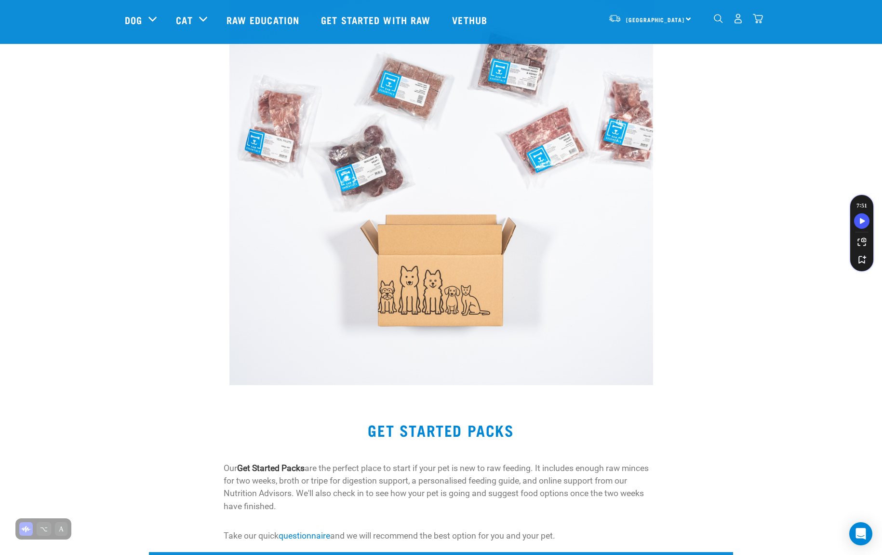
scroll to position [604, 0]
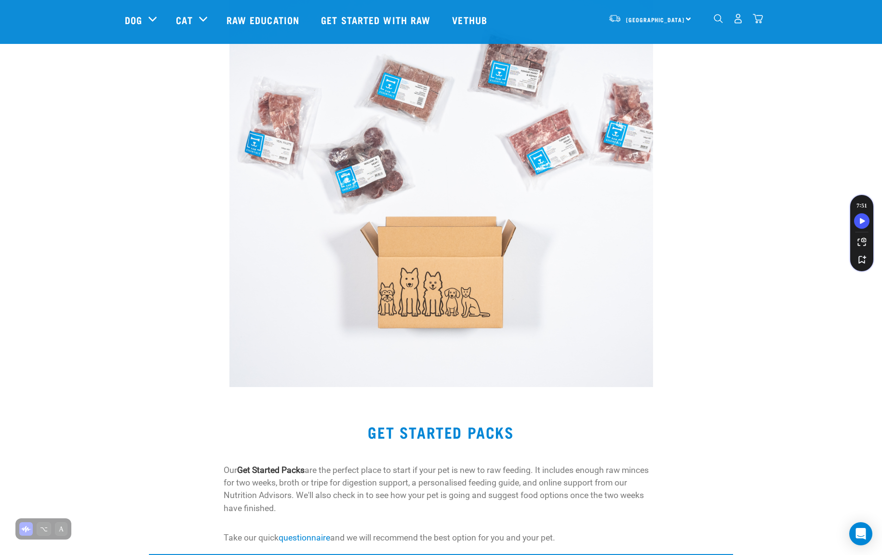
click at [760, 16] on img "dropdown navigation" at bounding box center [758, 19] width 10 height 10
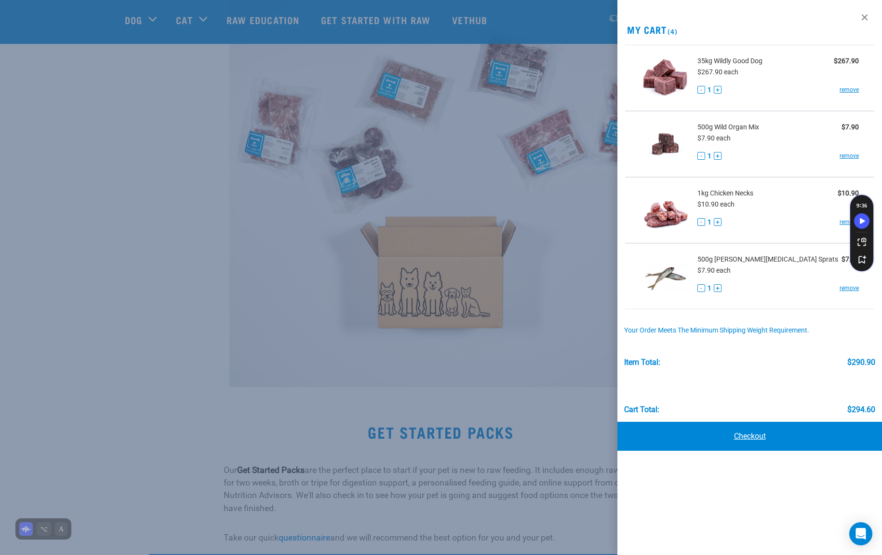
click at [737, 435] on link "Checkout" at bounding box center [750, 435] width 265 height 29
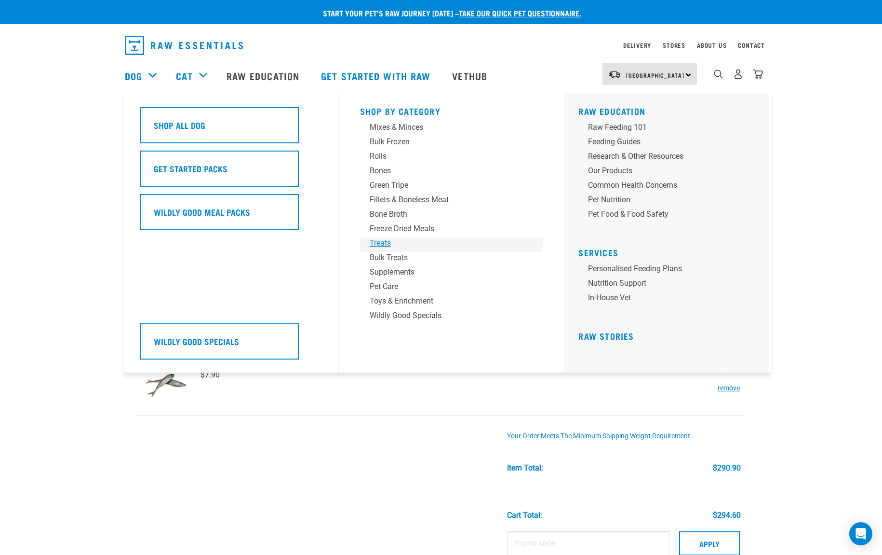
click at [383, 245] on div "Treats" at bounding box center [445, 243] width 150 height 12
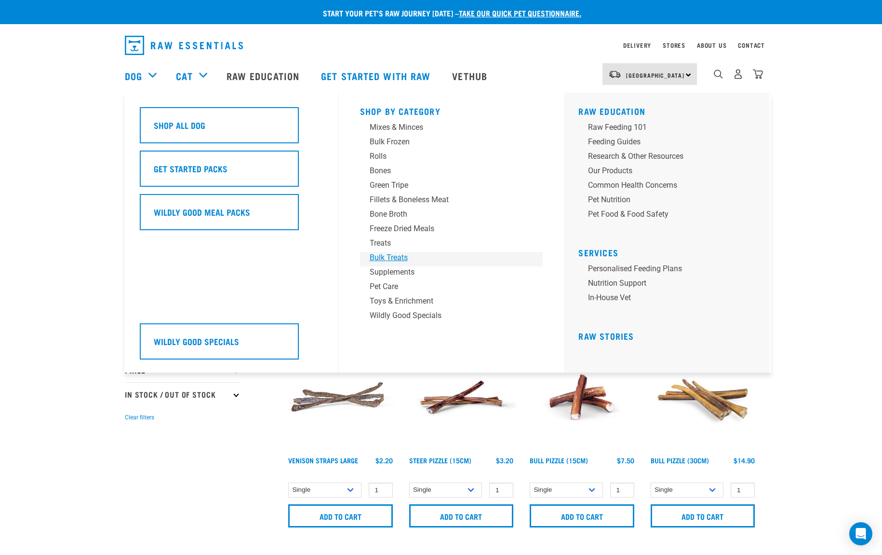
click at [400, 257] on div "Bulk Treats" at bounding box center [445, 258] width 150 height 12
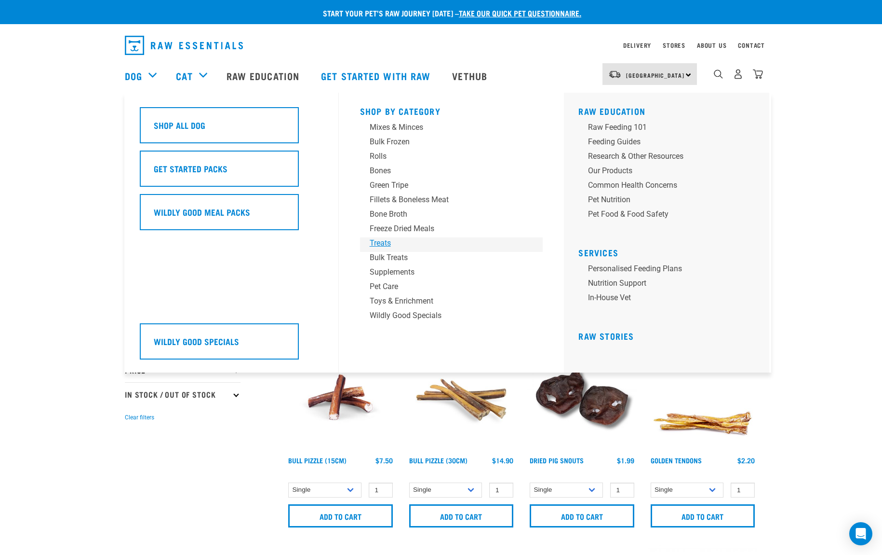
click at [391, 244] on div "Treats" at bounding box center [445, 243] width 150 height 12
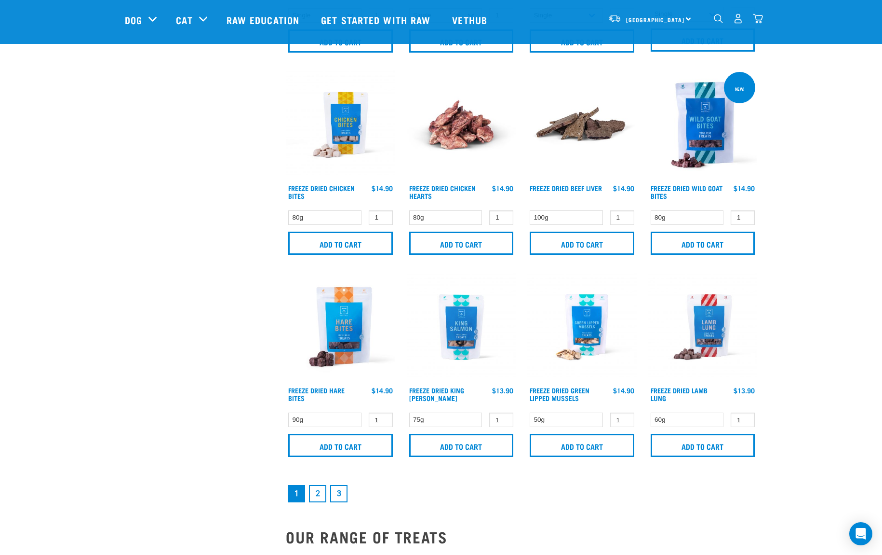
scroll to position [1299, 0]
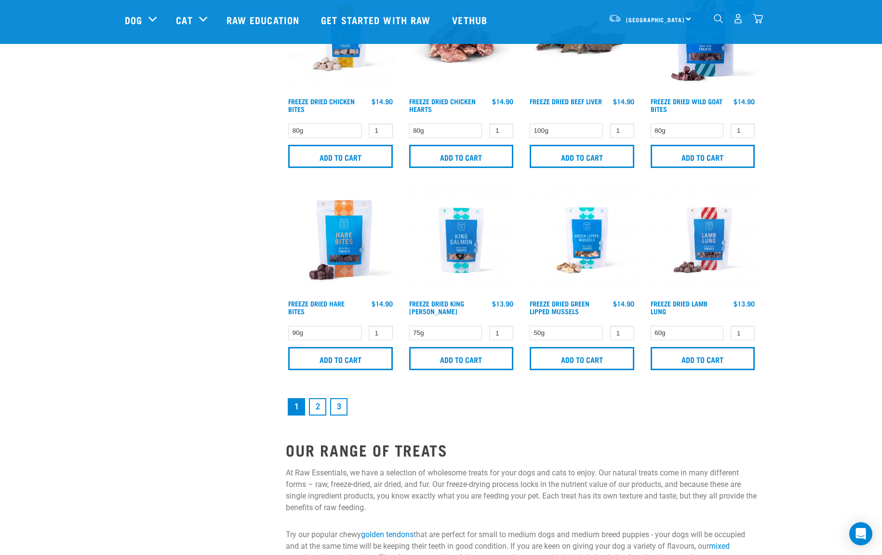
click at [335, 405] on link "3" at bounding box center [338, 406] width 17 height 17
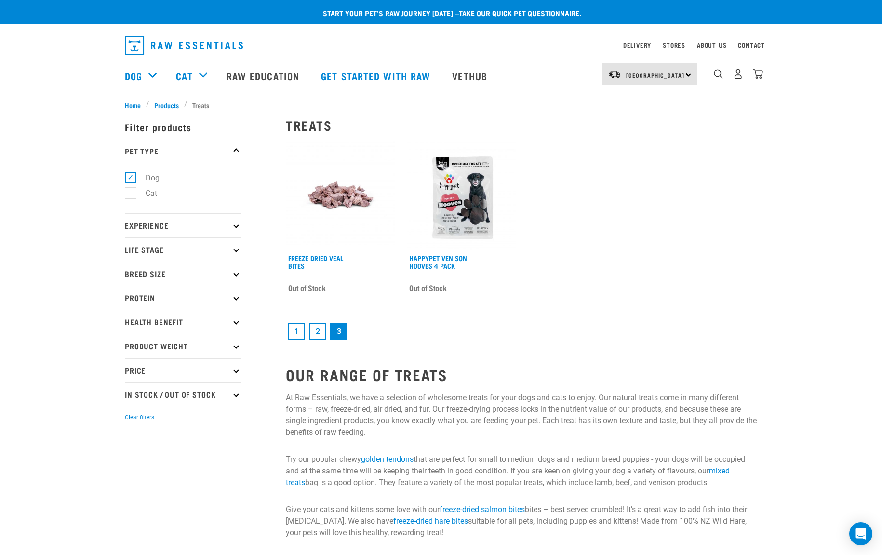
click at [318, 331] on link "2" at bounding box center [317, 331] width 17 height 17
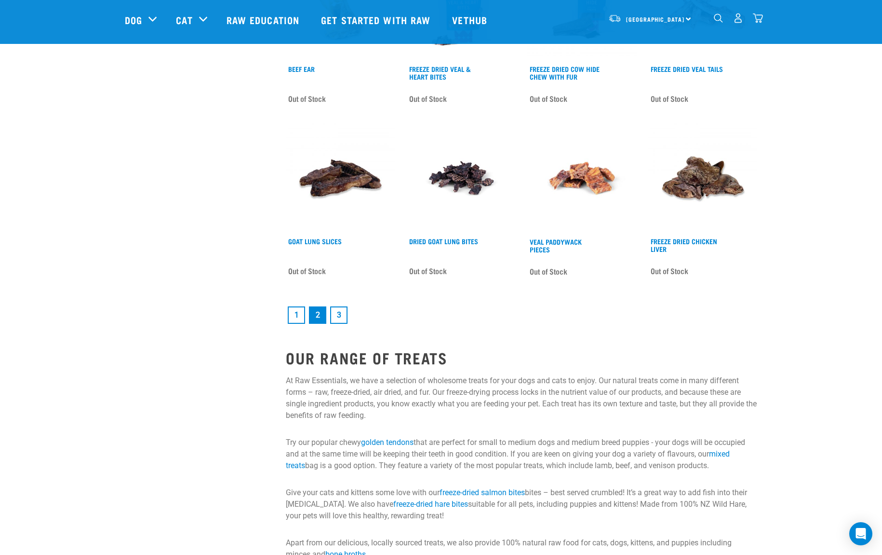
scroll to position [1343, 0]
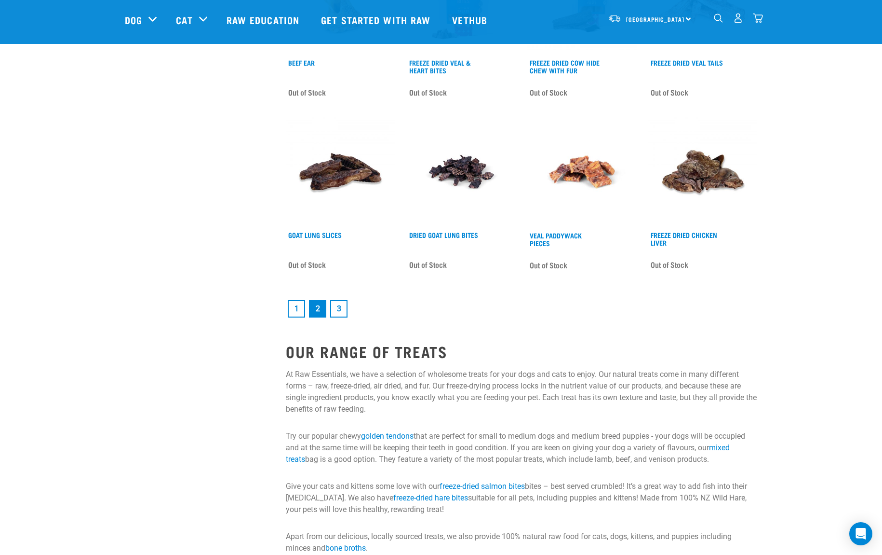
click at [294, 305] on link "1" at bounding box center [296, 308] width 17 height 17
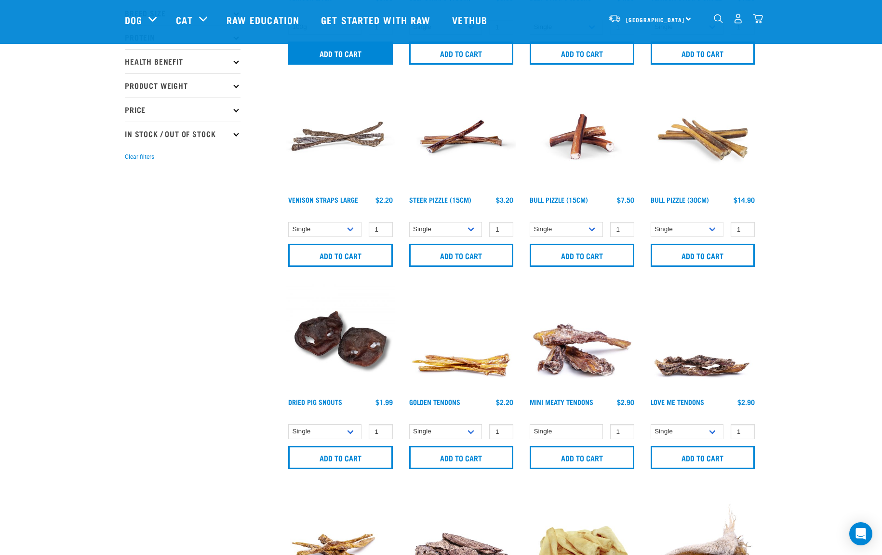
scroll to position [195, 0]
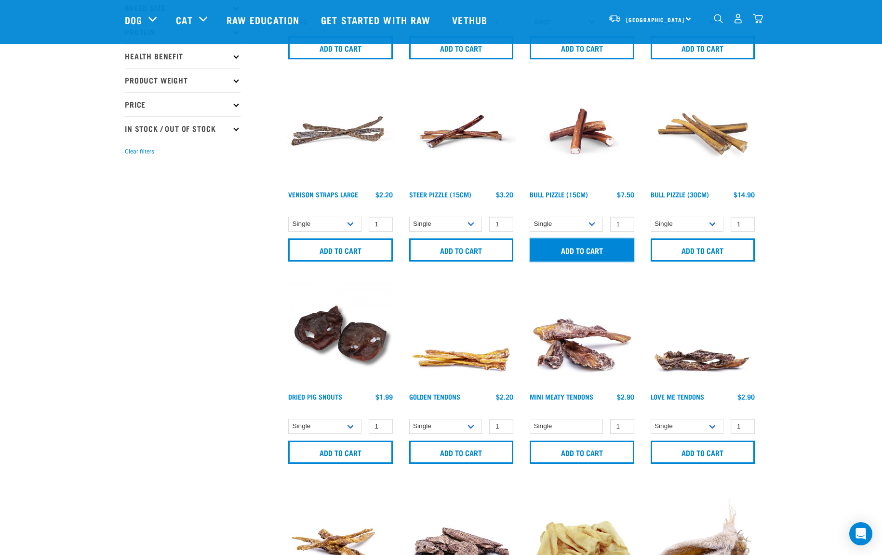
click at [577, 250] on input "Add to cart" at bounding box center [582, 249] width 105 height 23
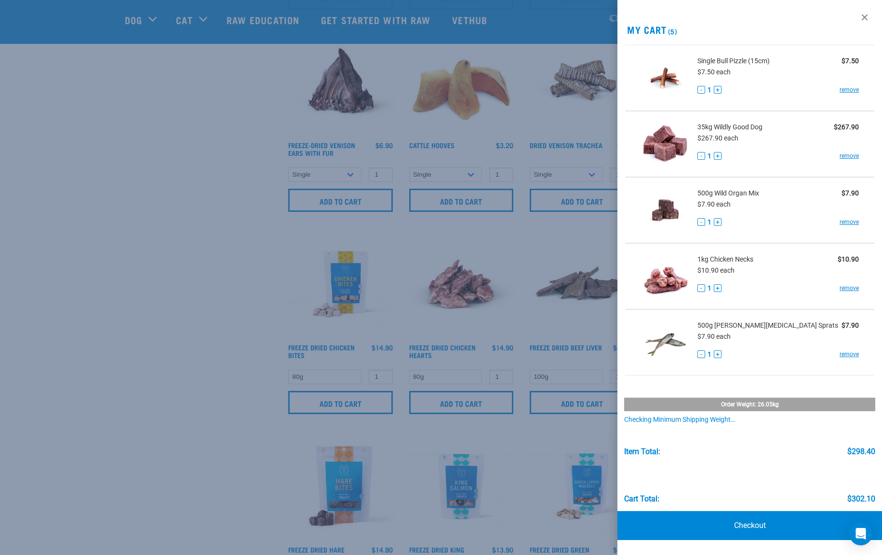
scroll to position [1061, 0]
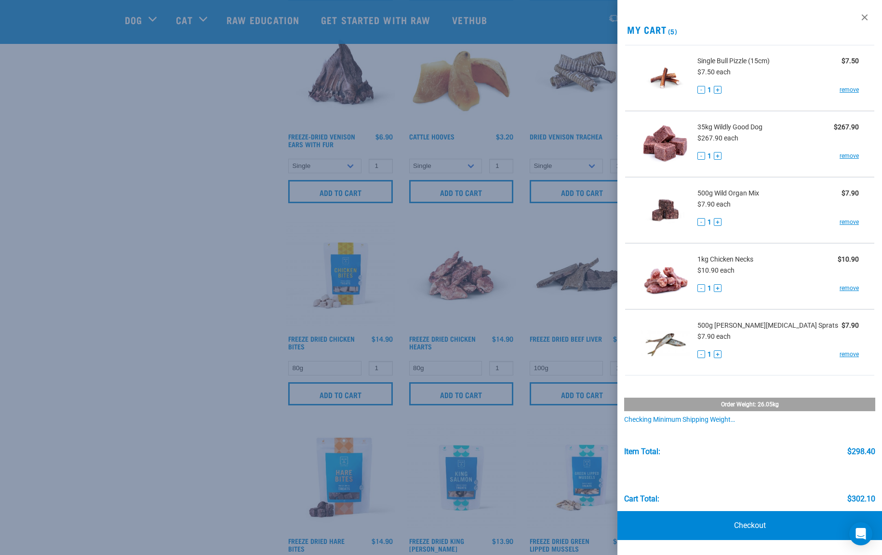
click at [195, 263] on div at bounding box center [441, 277] width 882 height 555
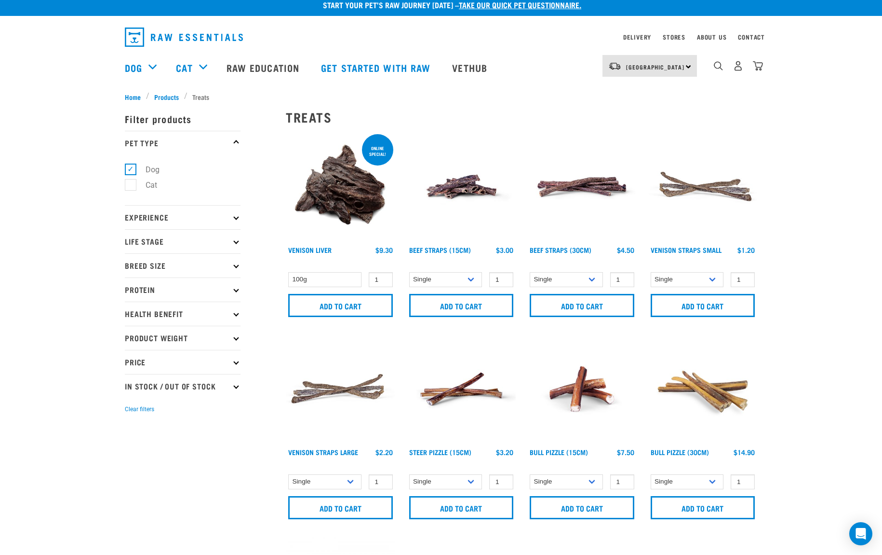
scroll to position [0, 0]
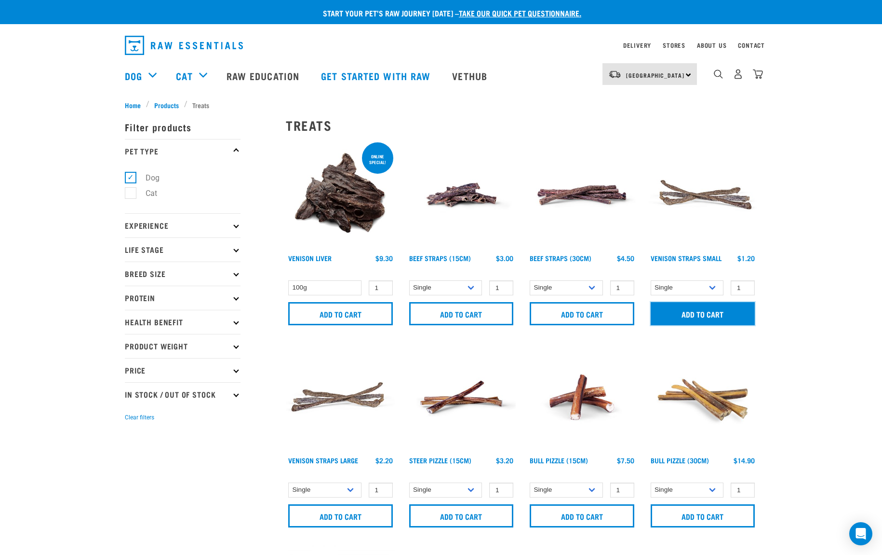
click at [683, 317] on input "Add to cart" at bounding box center [703, 313] width 105 height 23
click at [746, 286] on input "2" at bounding box center [743, 287] width 24 height 15
click at [746, 286] on input "3" at bounding box center [743, 287] width 24 height 15
type input "4"
click at [746, 286] on input "4" at bounding box center [743, 287] width 24 height 15
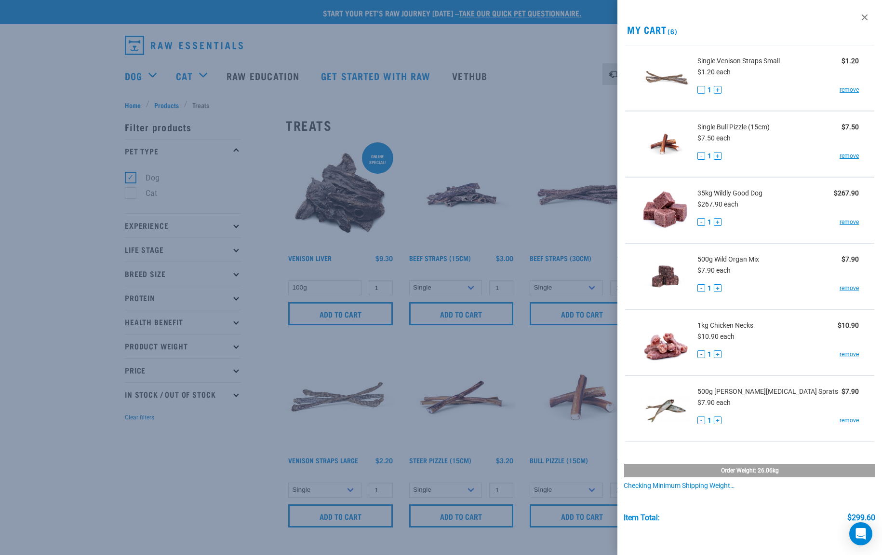
click at [746, 285] on div at bounding box center [441, 277] width 882 height 555
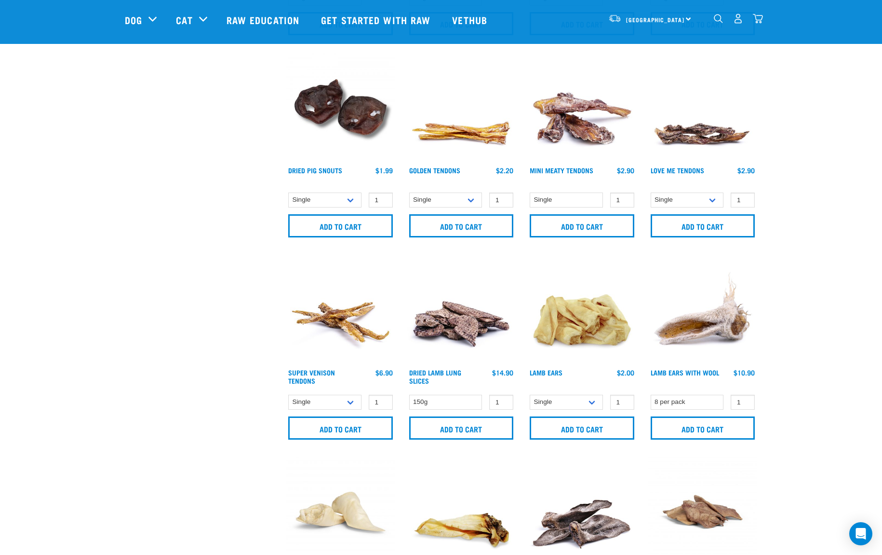
scroll to position [422, 0]
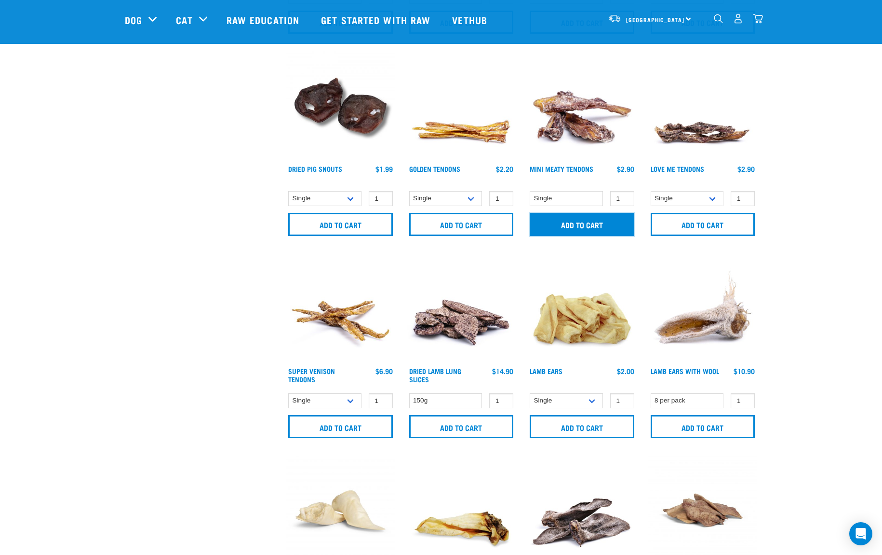
click at [566, 220] on input "Add to cart" at bounding box center [582, 224] width 105 height 23
type input "2"
click at [624, 195] on input "2" at bounding box center [622, 198] width 24 height 15
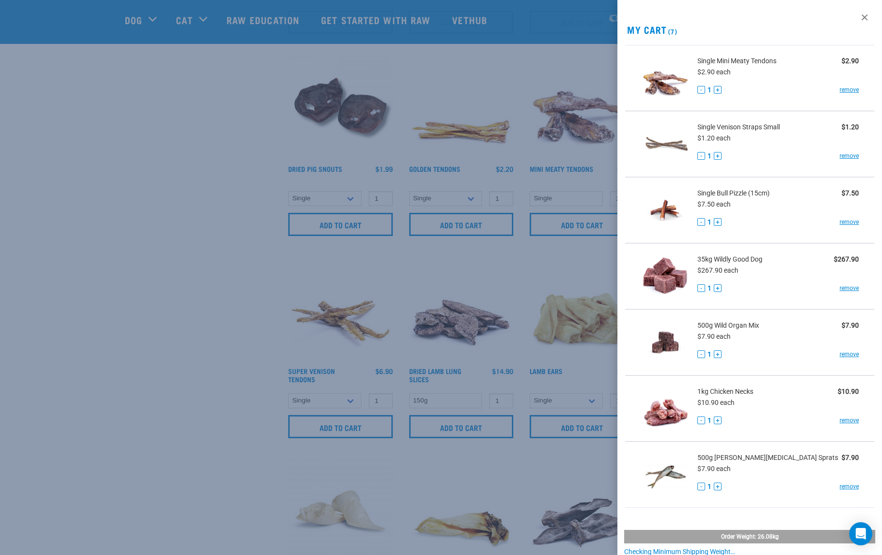
click at [128, 243] on div at bounding box center [441, 277] width 882 height 555
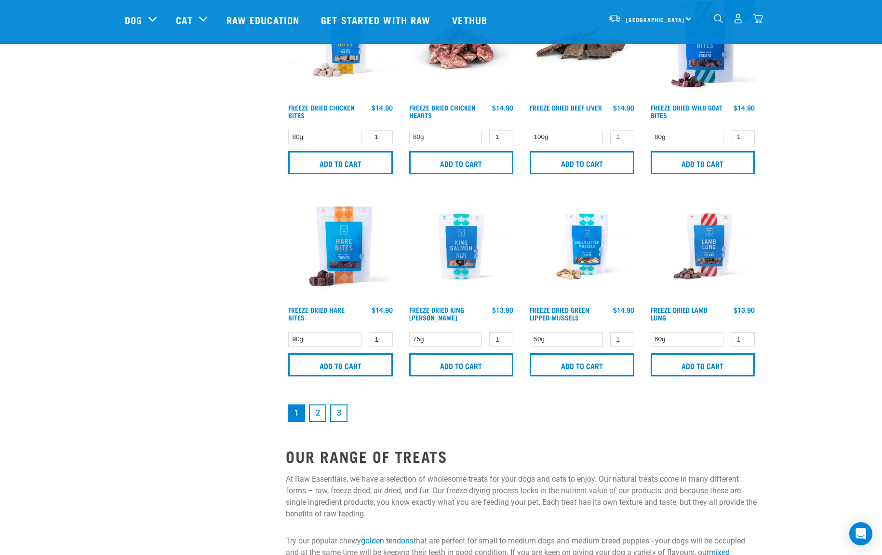
scroll to position [1408, 0]
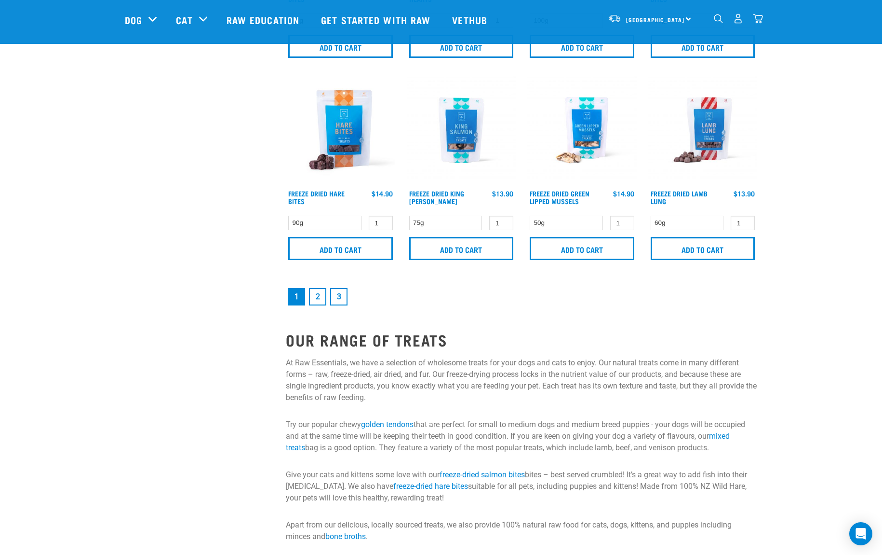
click at [318, 298] on link "2" at bounding box center [317, 296] width 17 height 17
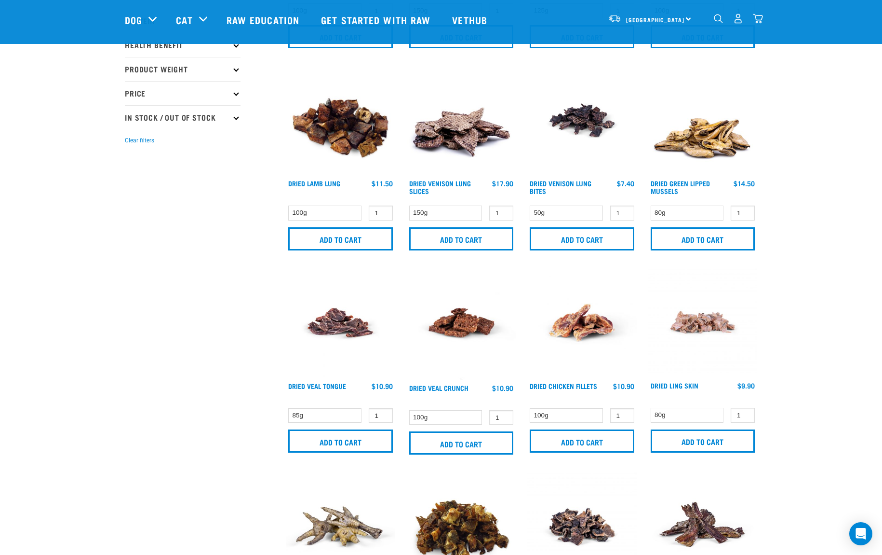
scroll to position [209, 0]
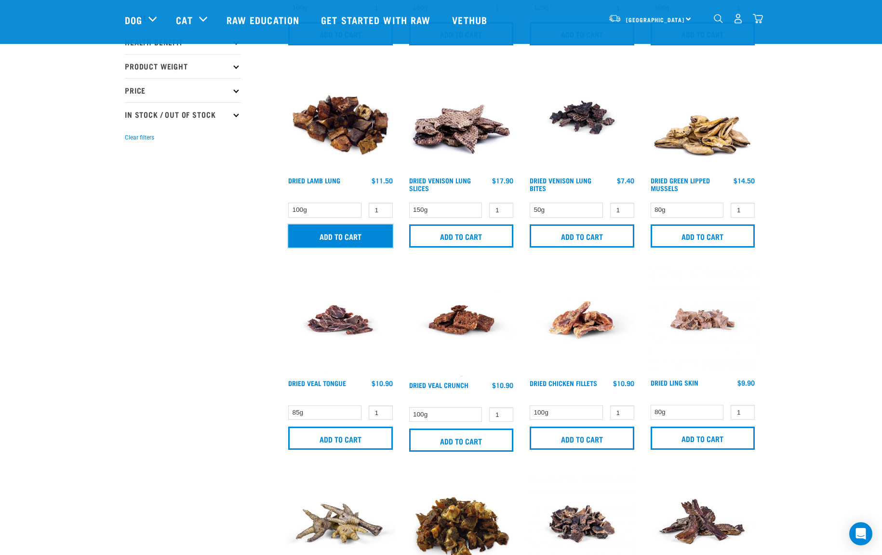
click at [341, 241] on input "Add to cart" at bounding box center [340, 235] width 105 height 23
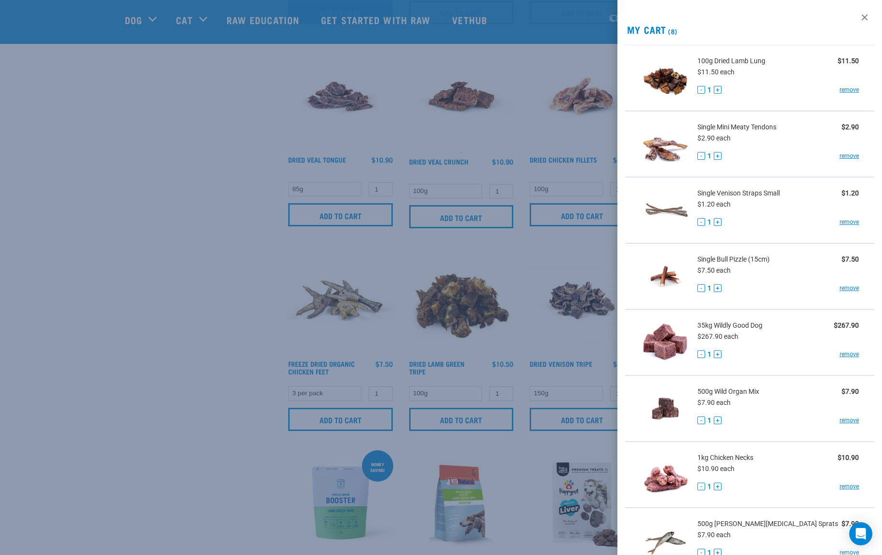
scroll to position [191, 0]
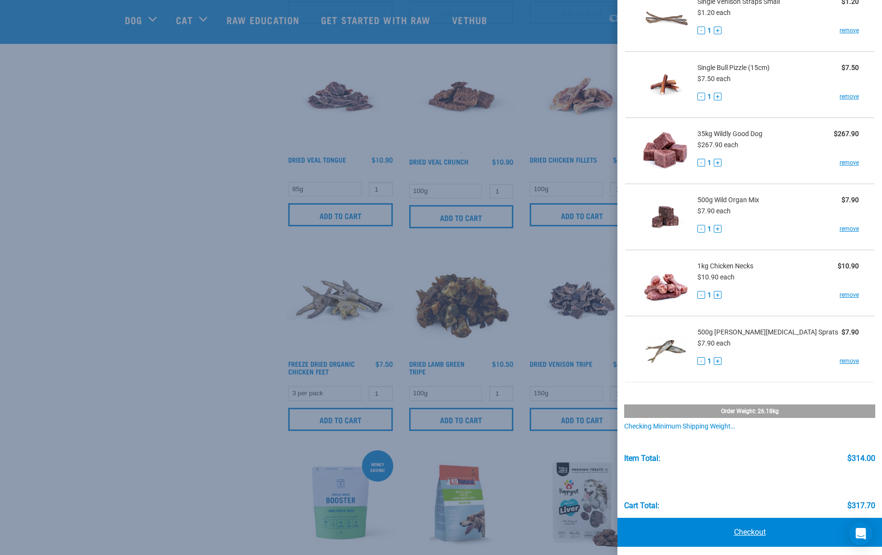
click at [767, 533] on link "Checkout" at bounding box center [750, 531] width 265 height 29
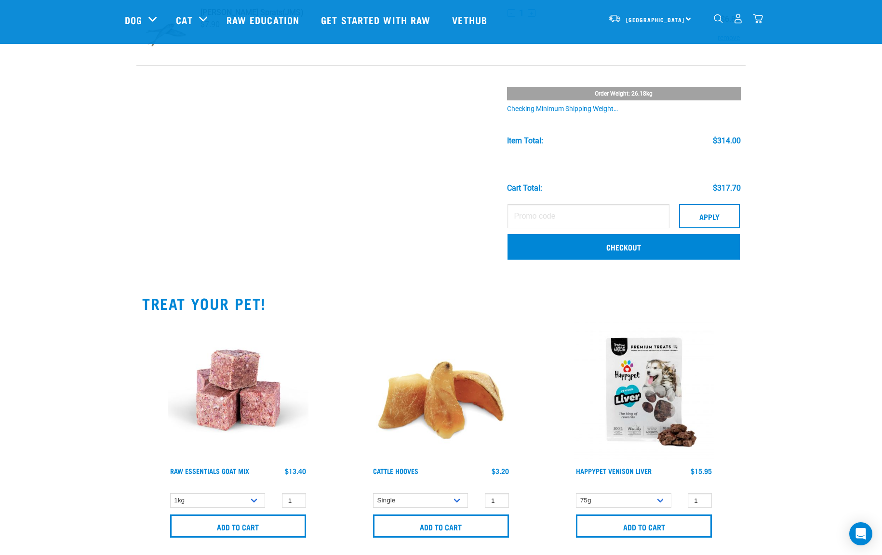
scroll to position [527, 0]
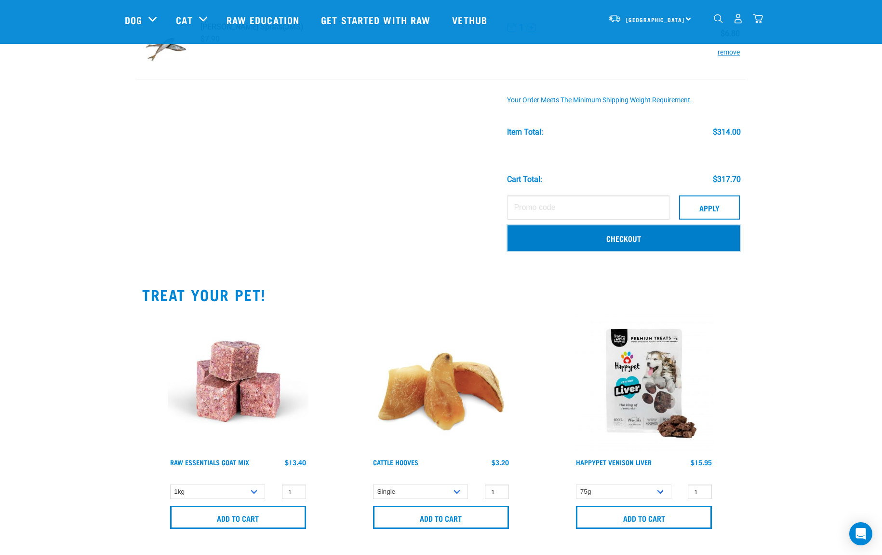
click at [553, 236] on link "Checkout" at bounding box center [624, 237] width 232 height 25
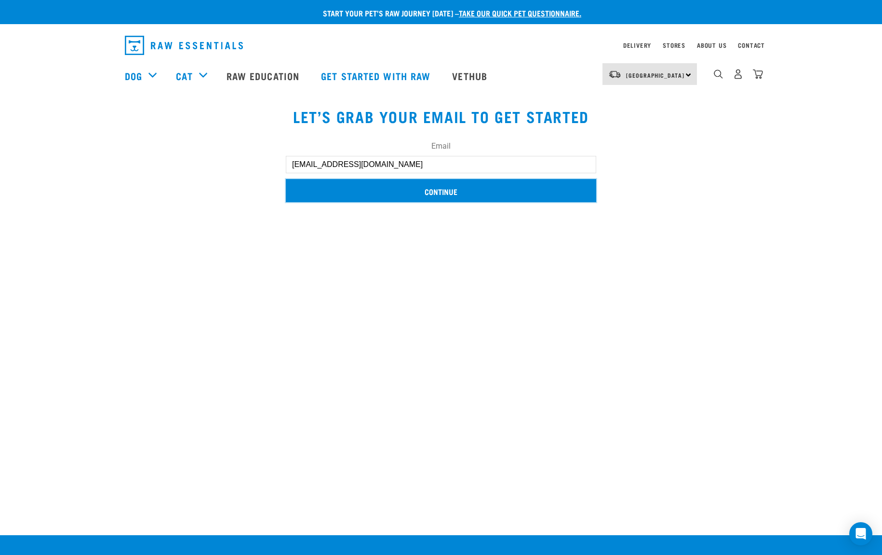
click at [346, 183] on input "Continue" at bounding box center [441, 190] width 311 height 23
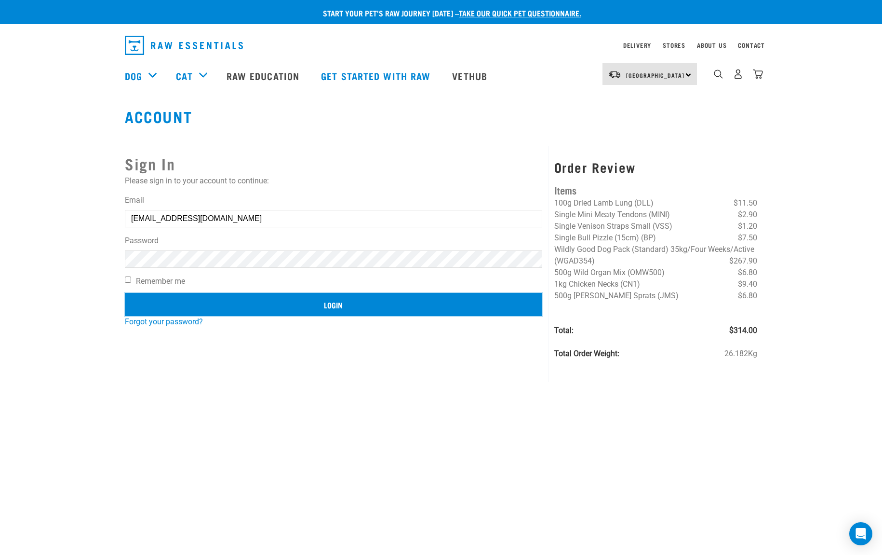
click at [292, 312] on input "Login" at bounding box center [334, 304] width 418 height 23
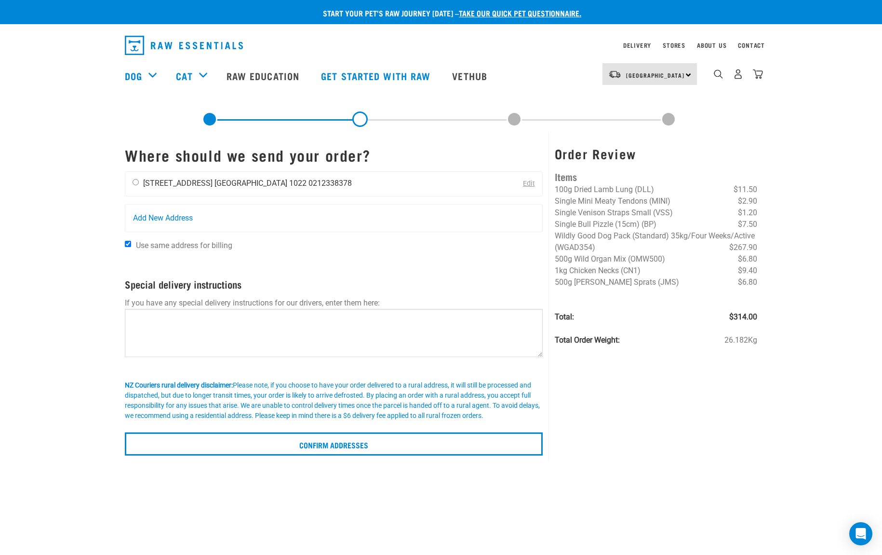
click at [141, 184] on div "Caprice Antelme 3 West View Road Auckland 1022 0212338378" at bounding box center [242, 184] width 234 height 24
click at [135, 182] on input "radio" at bounding box center [136, 182] width 6 height 6
radio input "true"
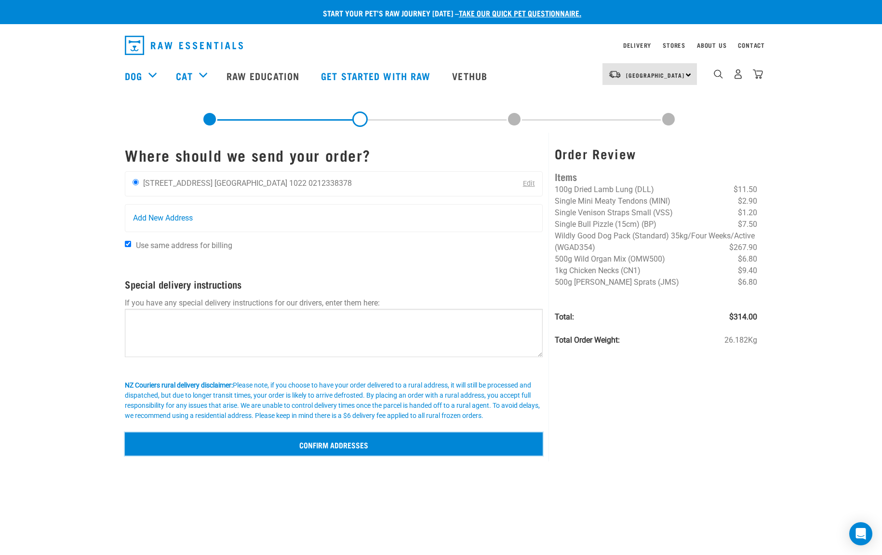
click at [355, 443] on input "Confirm addresses" at bounding box center [334, 443] width 418 height 23
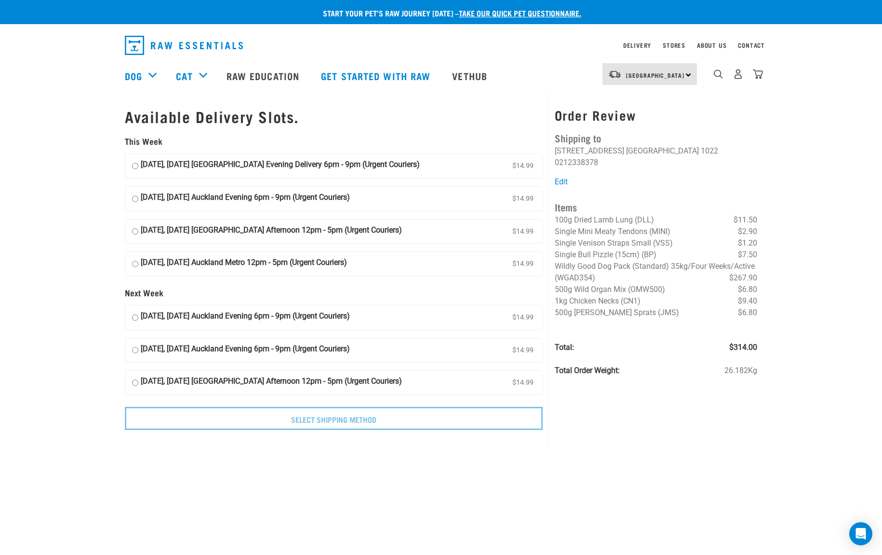
click at [171, 228] on strong "[DATE], [DATE] [GEOGRAPHIC_DATA] Afternoon 12pm - 5pm (Urgent Couriers)" at bounding box center [271, 231] width 261 height 14
click at [138, 228] on input "18 October, Saturday Auckland Afternoon 12pm - 5pm (Urgent Couriers) $14.99" at bounding box center [135, 231] width 6 height 14
radio input "true"
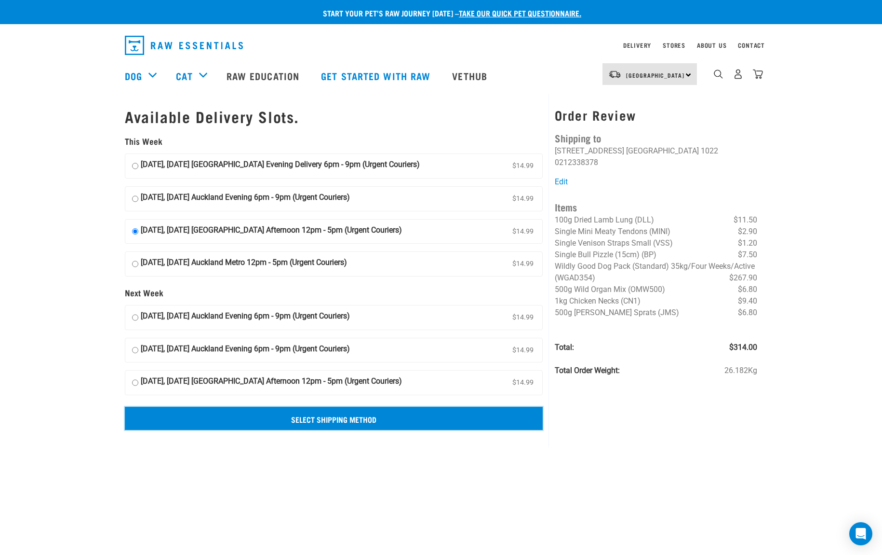
click at [300, 416] on input "Select Shipping Method" at bounding box center [334, 417] width 418 height 23
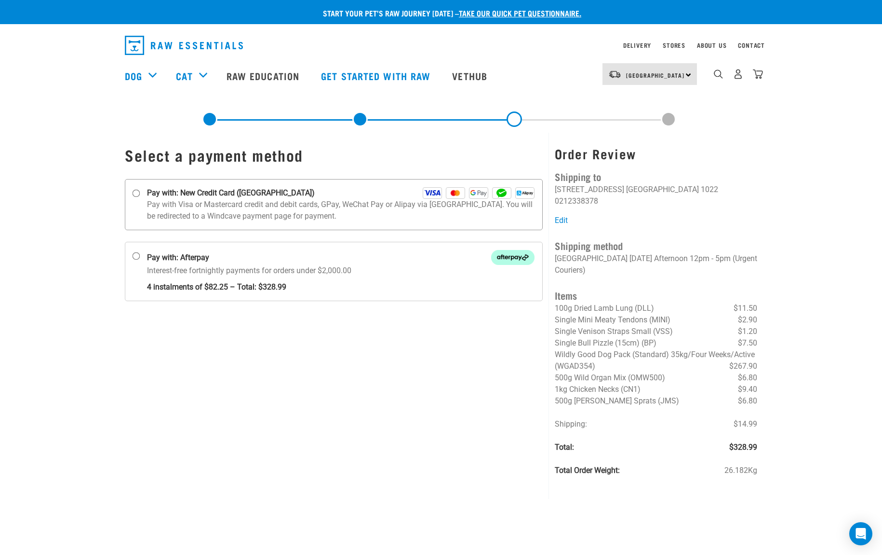
click at [163, 197] on strong "Pay with: New Credit Card ([GEOGRAPHIC_DATA])" at bounding box center [231, 193] width 168 height 12
click at [140, 197] on input "Pay with: New Credit Card ([GEOGRAPHIC_DATA])" at bounding box center [137, 194] width 8 height 8
radio input "true"
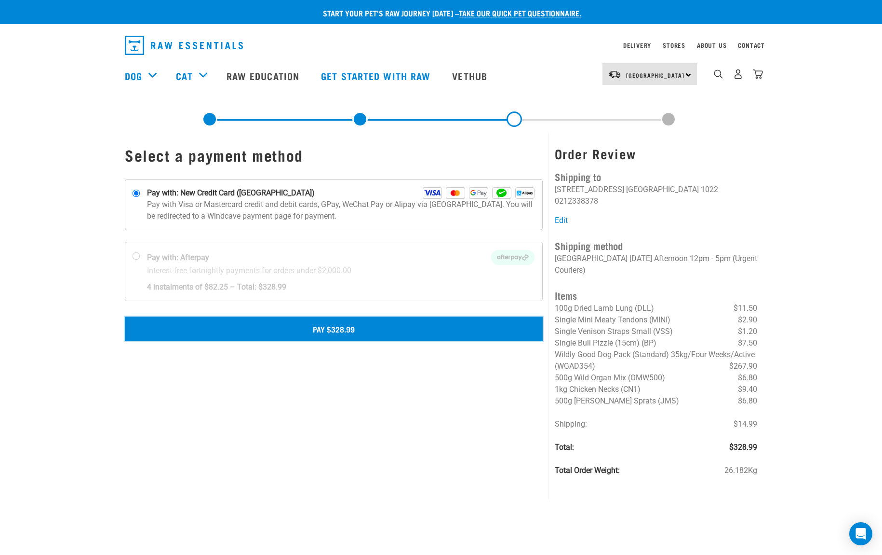
click at [352, 330] on button "Pay $328.99" at bounding box center [334, 328] width 418 height 24
